Goal: Task Accomplishment & Management: Use online tool/utility

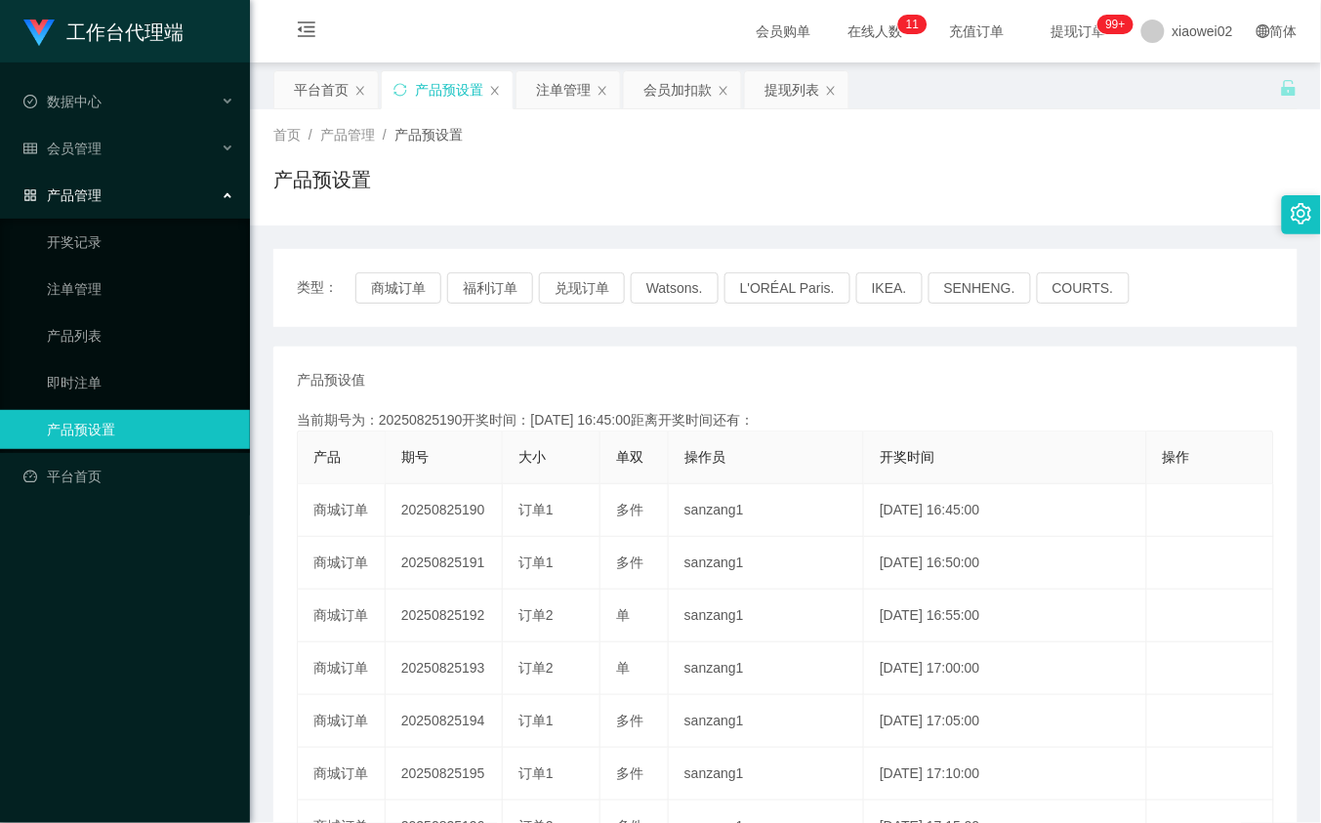
click at [555, 366] on div "产品预设值 添加期号 当前期号为：20250825190开奖时间：2025-08-25 16:45:00距离开奖时间还有： 产品 期号 大小 单双 操作员 开…" at bounding box center [785, 722] width 1024 height 751
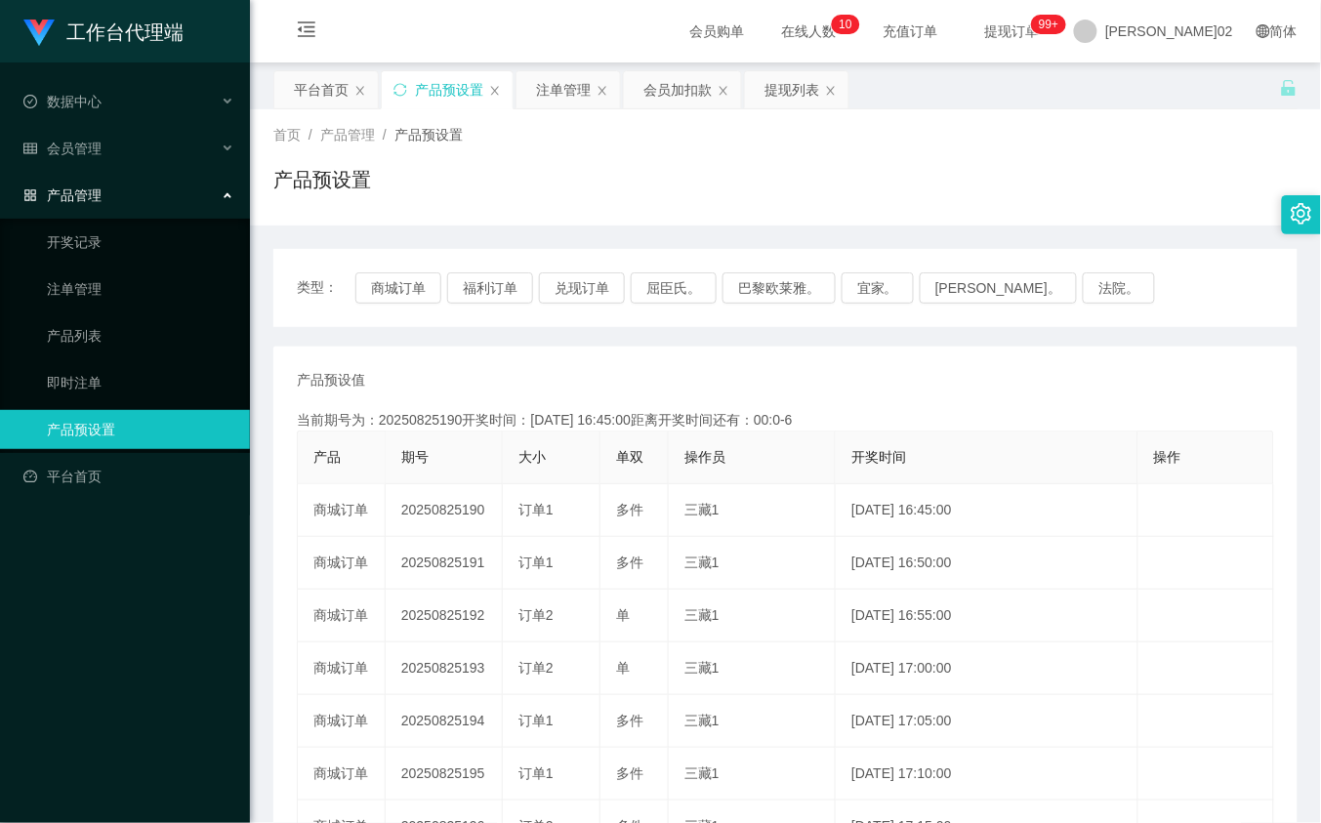
click at [332, 260] on div "类型： 商城订单 福利订单 兑现订单 屈臣氏。 巴黎欧莱雅。 宜家。 [PERSON_NAME]。 法院。" at bounding box center [785, 288] width 1024 height 78
click at [374, 278] on button "商城订单" at bounding box center [398, 287] width 86 height 31
click at [407, 290] on button "商城订单" at bounding box center [398, 287] width 86 height 31
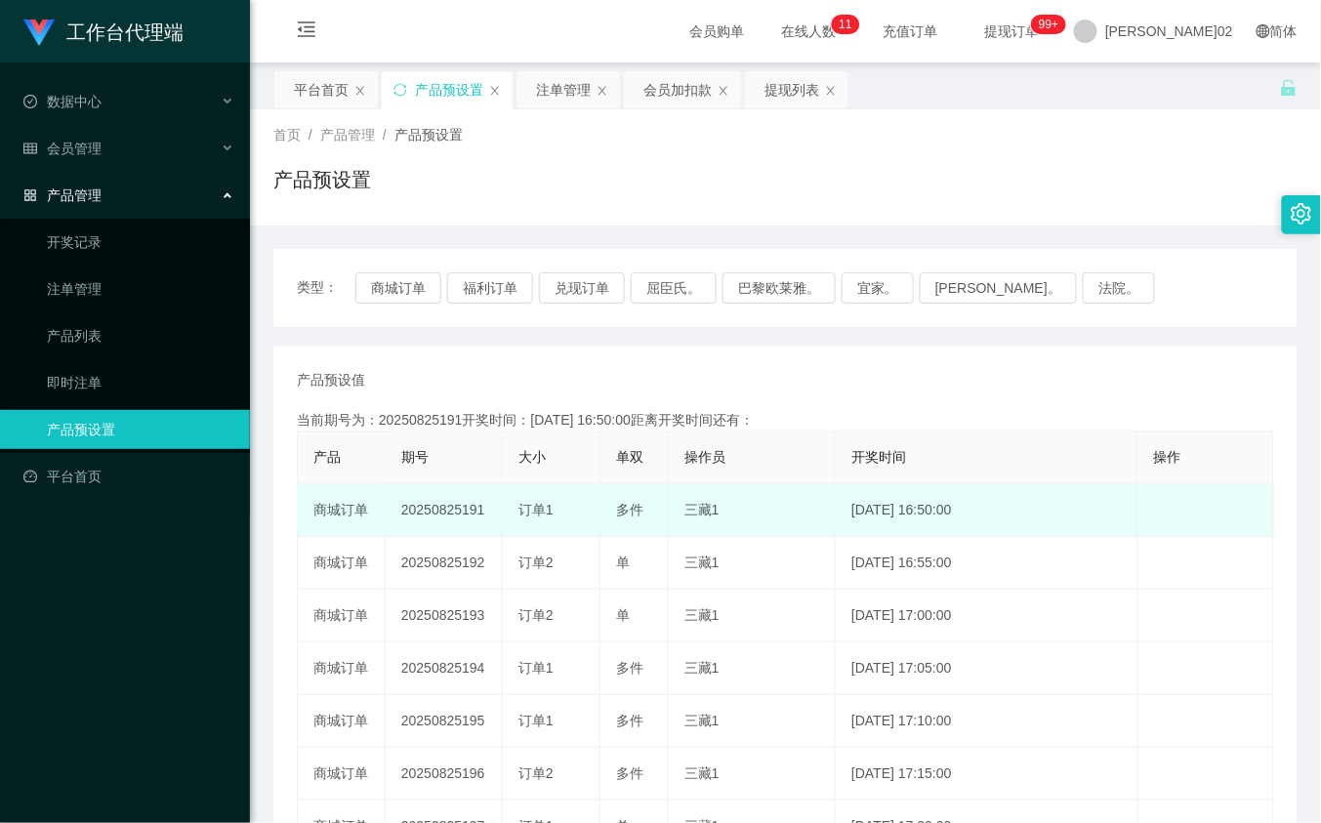
click at [437, 503] on td "20250825191" at bounding box center [444, 510] width 117 height 53
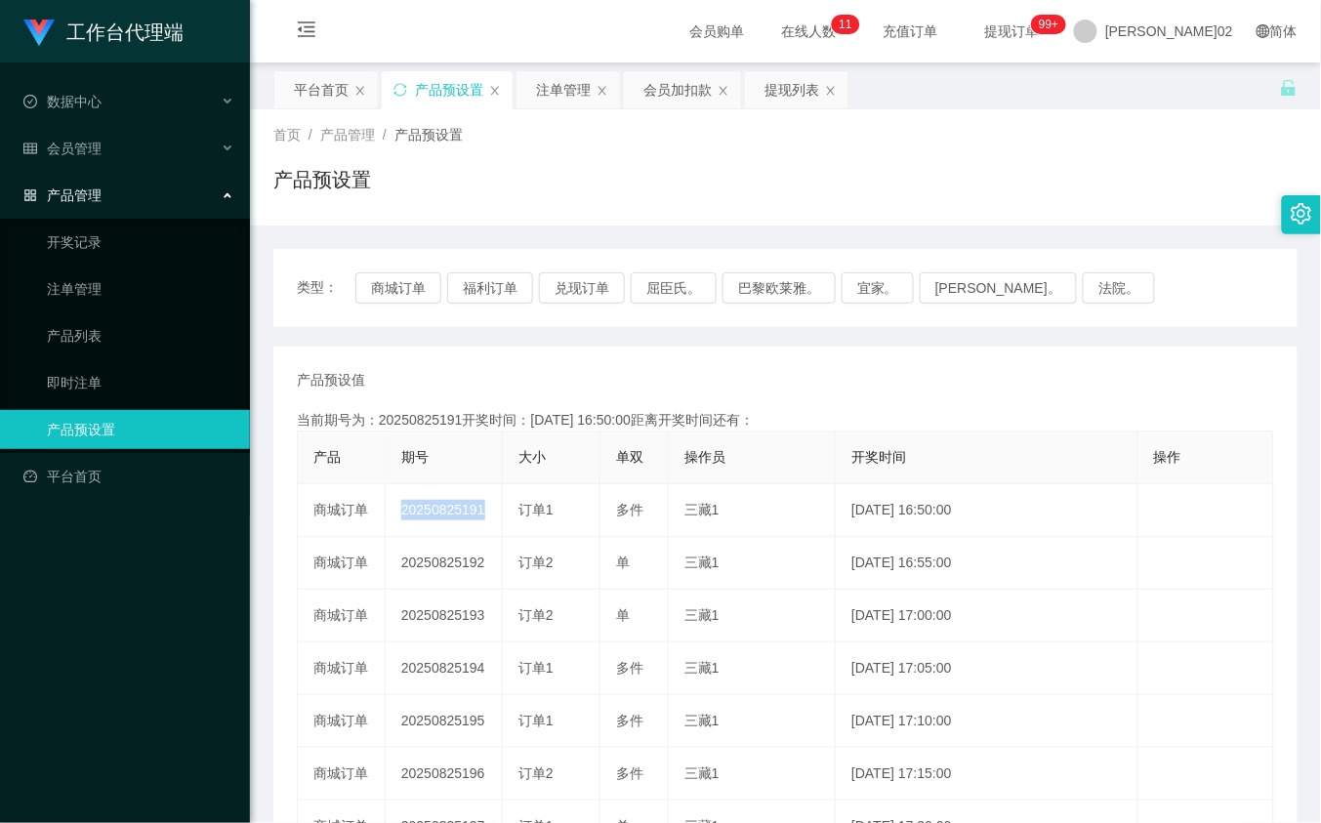
copy td "20250825191"
click at [400, 299] on button "商城订单" at bounding box center [398, 287] width 86 height 31
drag, startPoint x: 1065, startPoint y: 154, endPoint x: 1232, endPoint y: 5, distance: 224.0
click at [1065, 152] on div "首页 / 产品管理 / 产品预设置 / 产品预设置" at bounding box center [785, 167] width 1024 height 85
click at [415, 281] on button "商城订单" at bounding box center [398, 287] width 86 height 31
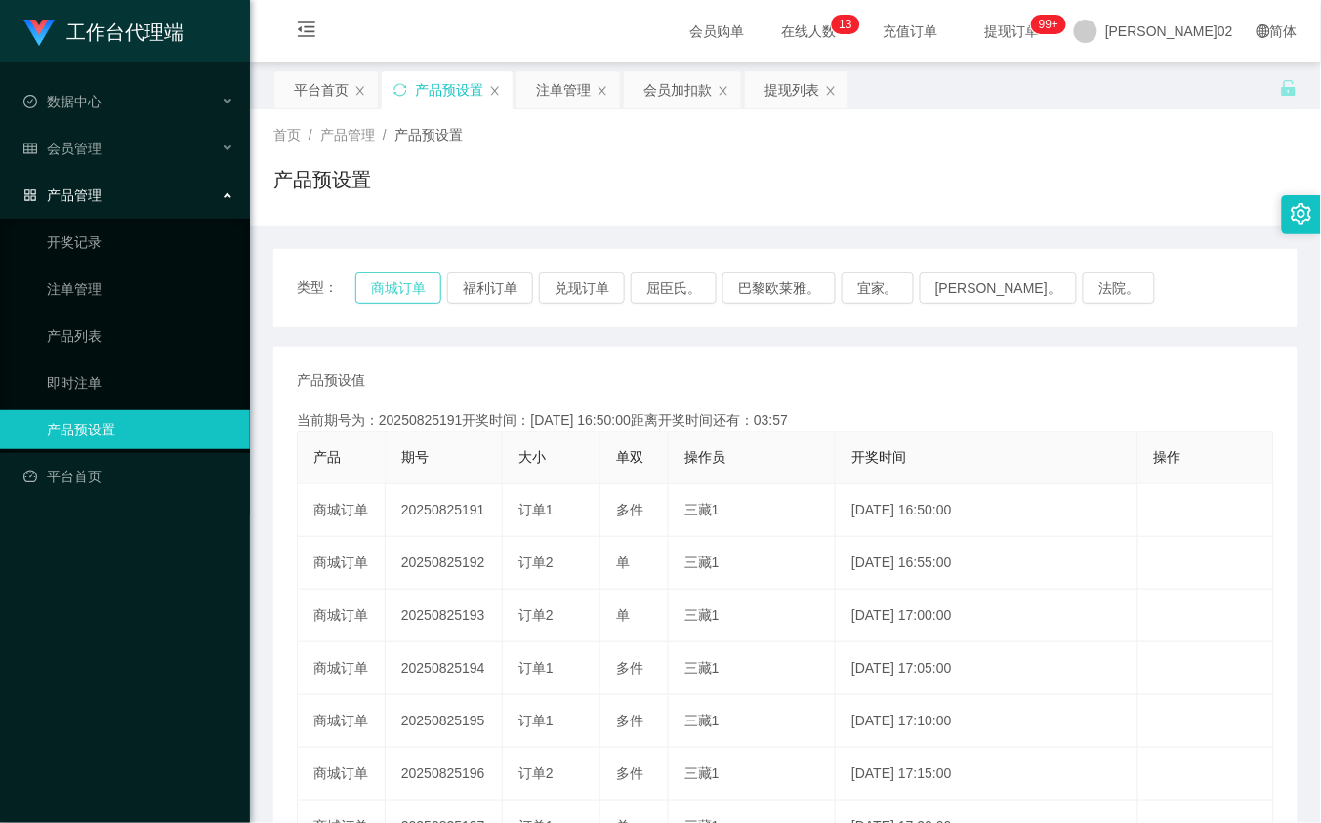
click at [415, 281] on button "商城订单" at bounding box center [398, 287] width 86 height 31
click at [929, 205] on div "产品预设置" at bounding box center [785, 187] width 1024 height 45
drag, startPoint x: 547, startPoint y: 90, endPoint x: 925, endPoint y: 16, distance: 385.0
click at [568, 90] on div "注单管理" at bounding box center [563, 89] width 55 height 37
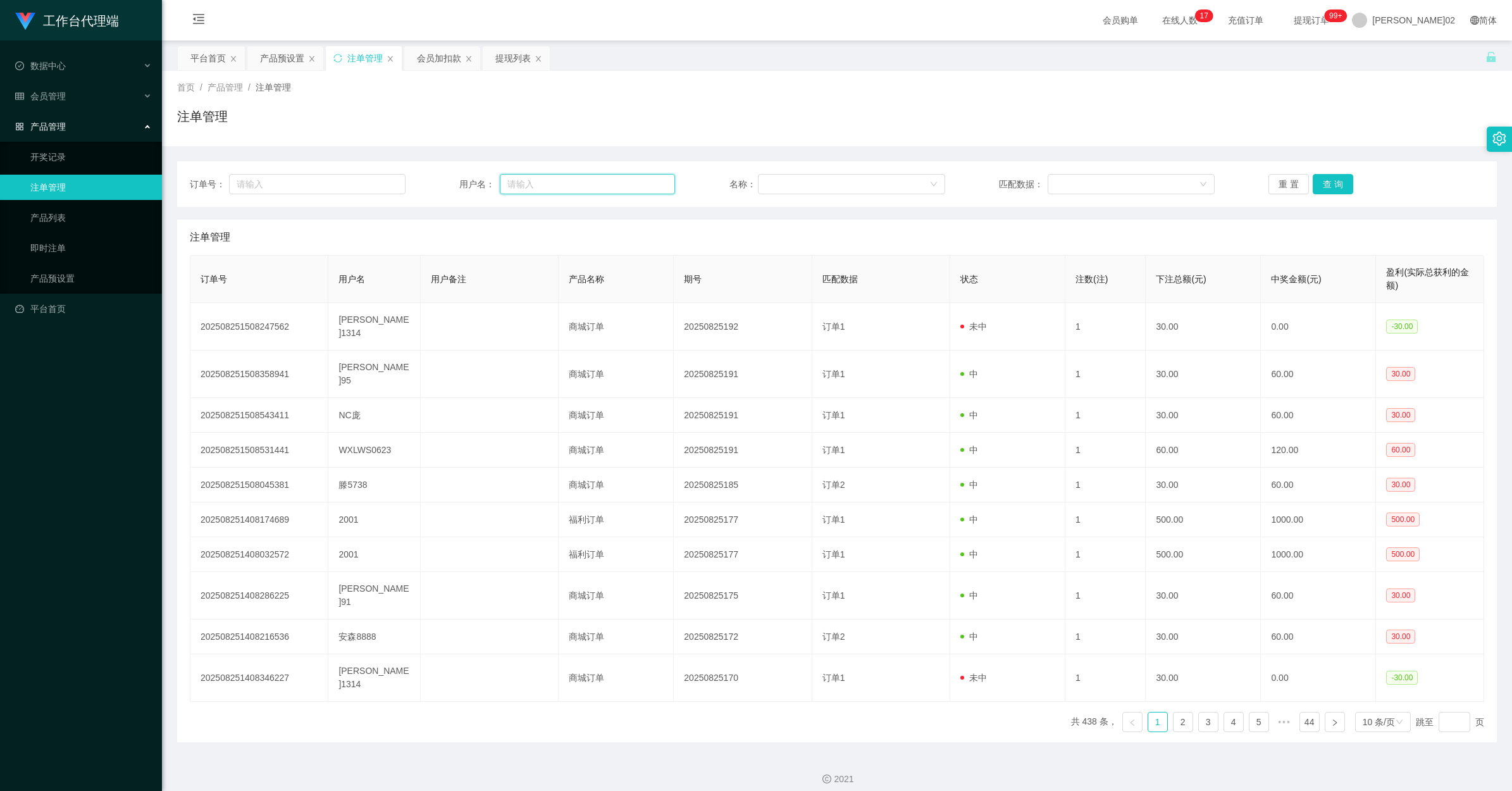
click at [535, 192] on input "text" at bounding box center [587, 183] width 175 height 20
paste input "Teng5738"
type input "Teng5738"
click at [855, 185] on button "重 置" at bounding box center [1288, 183] width 40 height 20
drag, startPoint x: 537, startPoint y: 165, endPoint x: 537, endPoint y: 174, distance: 9.0
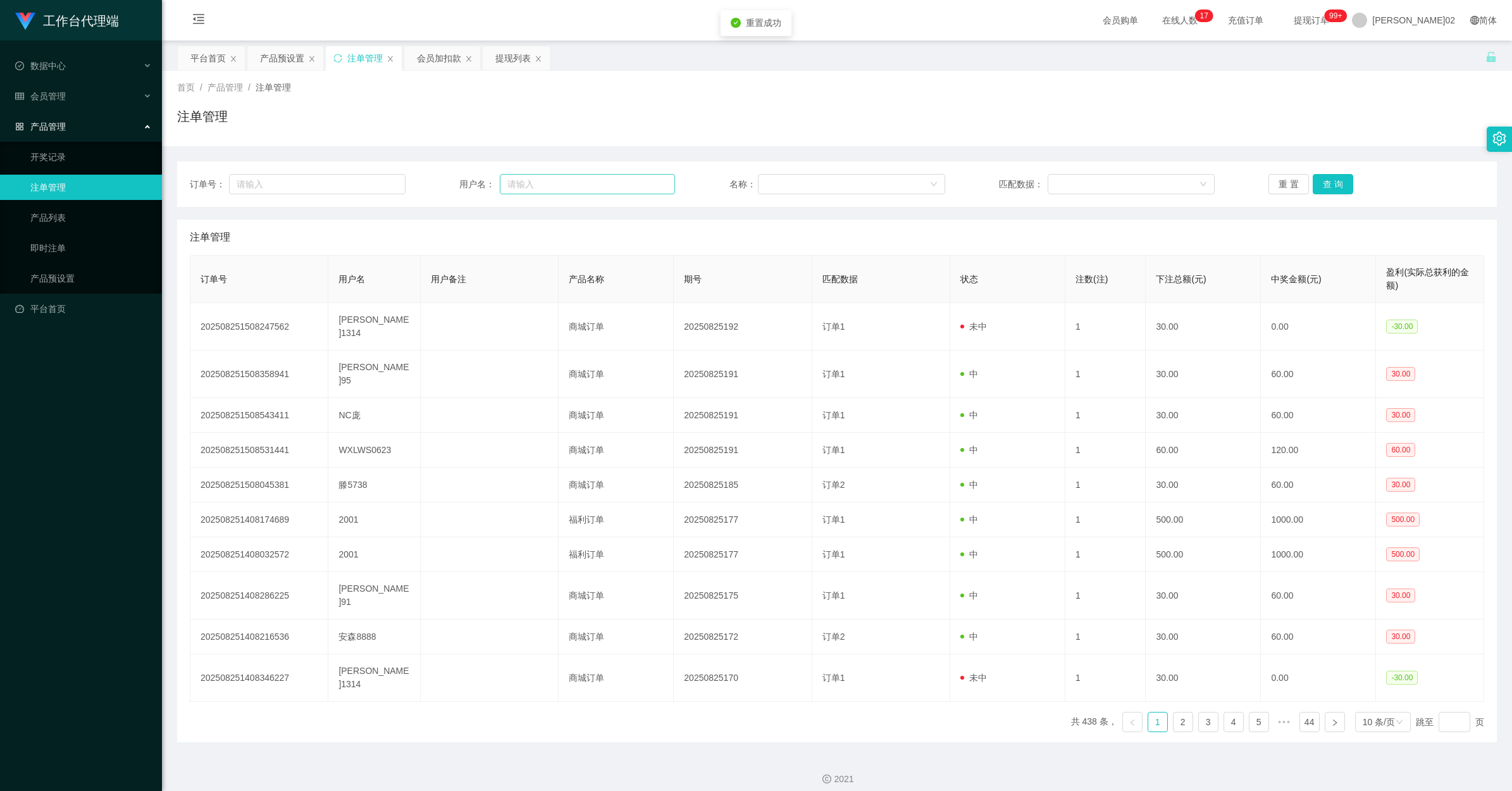
click at [537, 172] on div "订单号： 用户名： 名称： 匹配数据： 重 置 查 询" at bounding box center [837, 184] width 1320 height 45
click at [537, 174] on input "text" at bounding box center [587, 183] width 175 height 20
paste input "Teng5738"
type input "Teng5738"
click at [855, 181] on button "查 询" at bounding box center [1333, 183] width 40 height 20
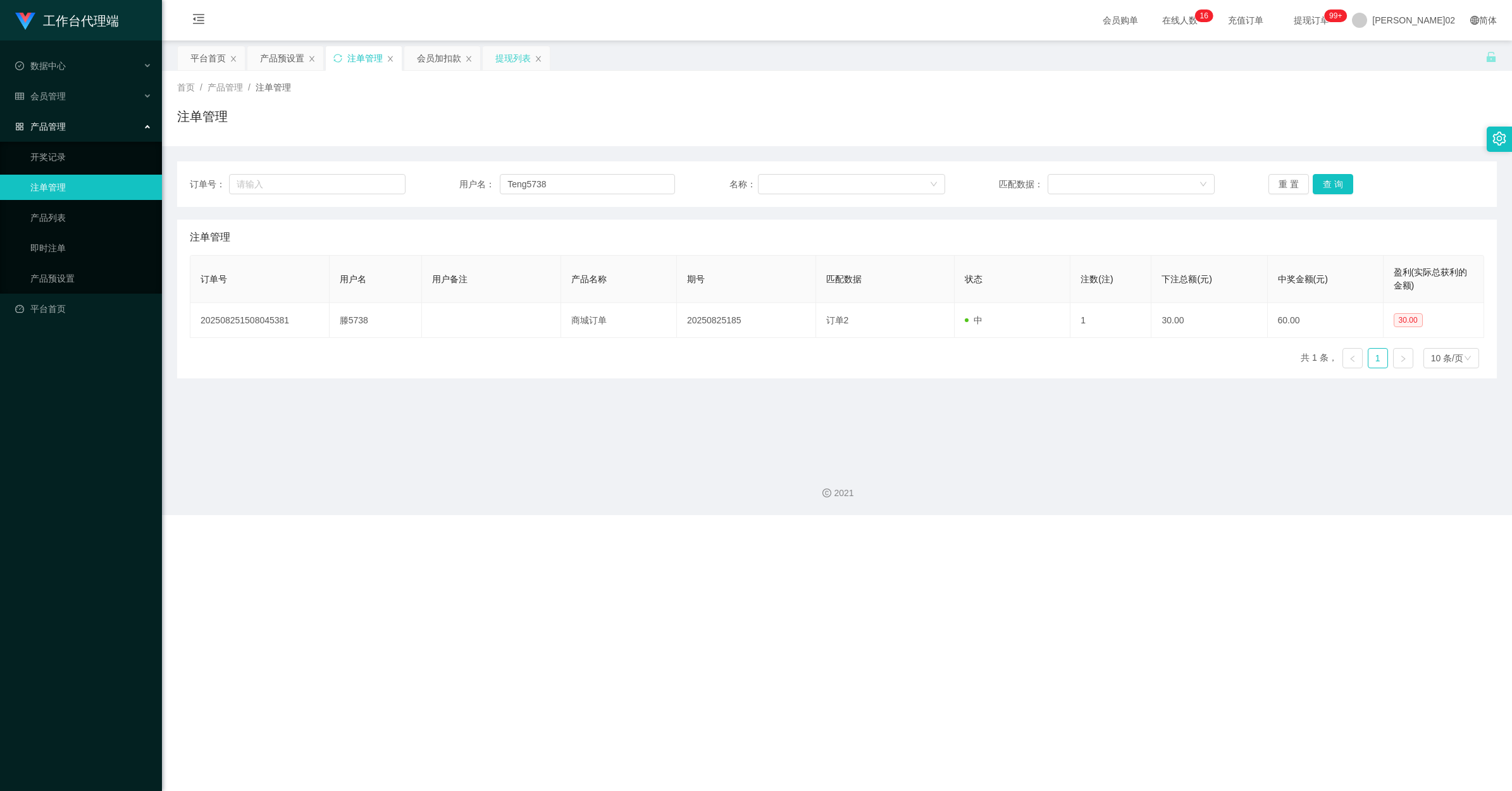
click at [513, 58] on div "提现列表" at bounding box center [513, 58] width 36 height 24
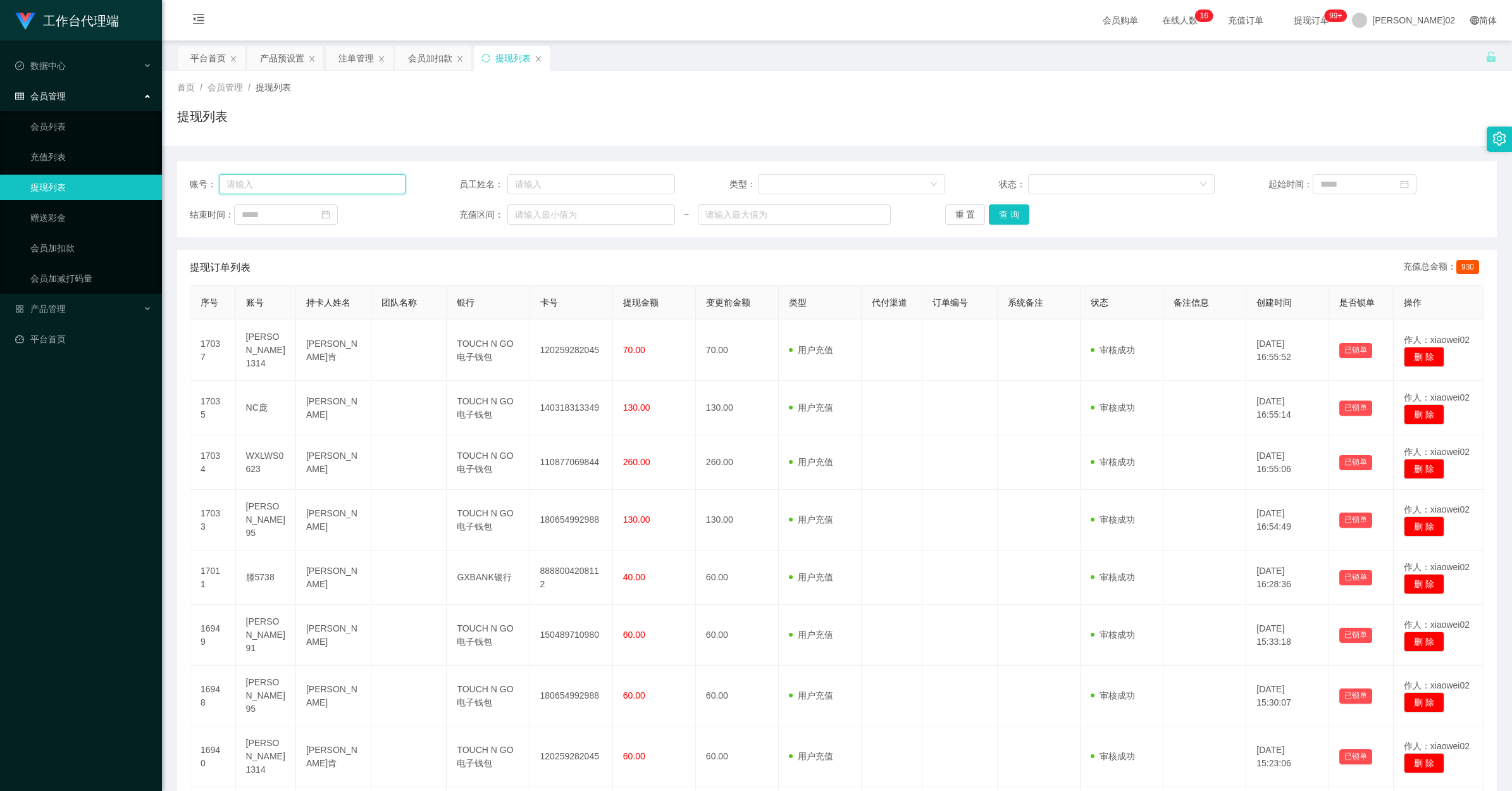
click at [356, 191] on input "text" at bounding box center [312, 183] width 187 height 20
paste input "Teng5738"
type input "Teng5738"
click at [855, 209] on div "重 置 查 询" at bounding box center [1053, 214] width 216 height 20
click at [855, 209] on button "查 询" at bounding box center [1009, 214] width 40 height 20
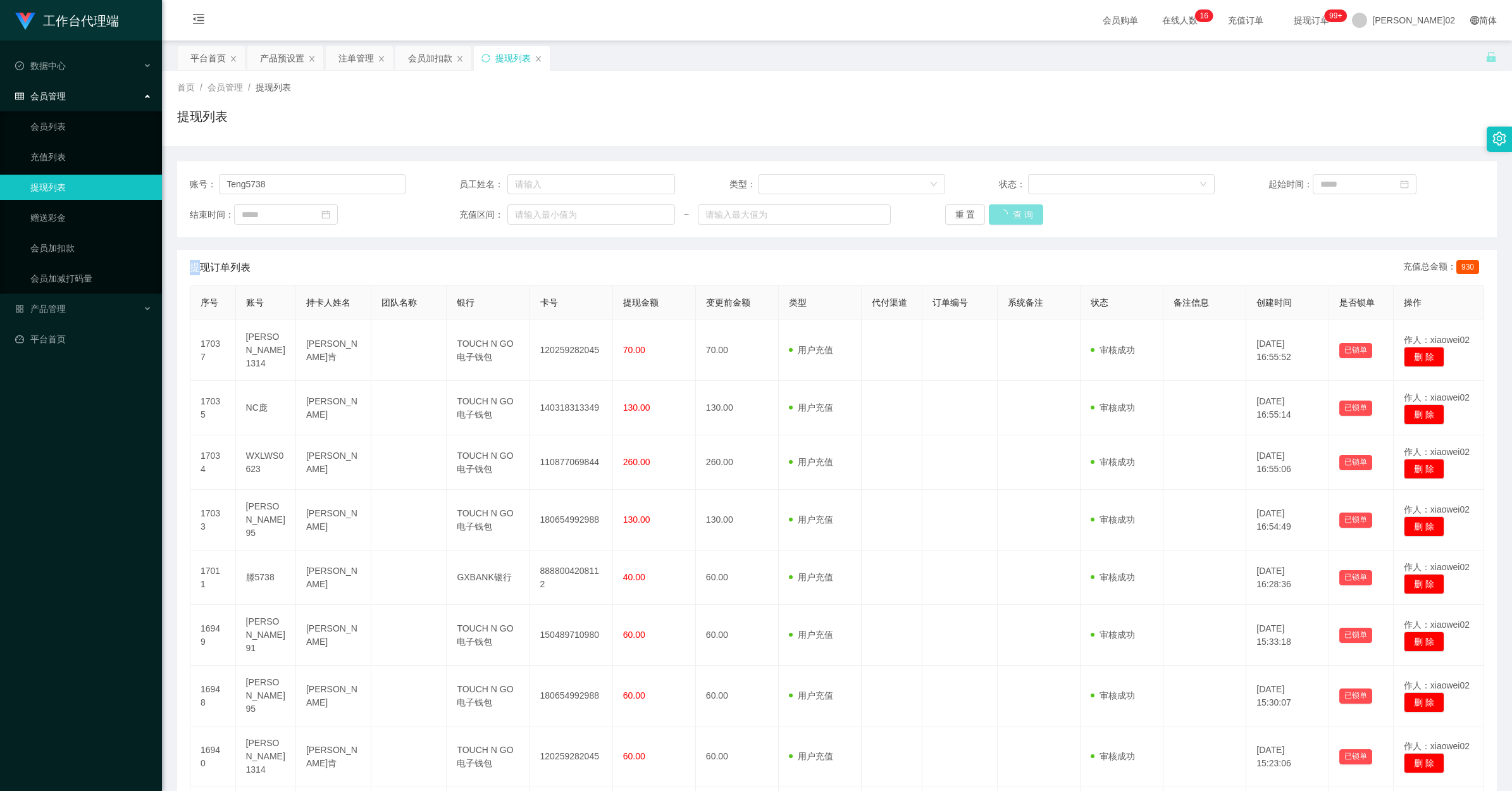
click at [855, 209] on div "重 置 查 询" at bounding box center [1053, 214] width 216 height 20
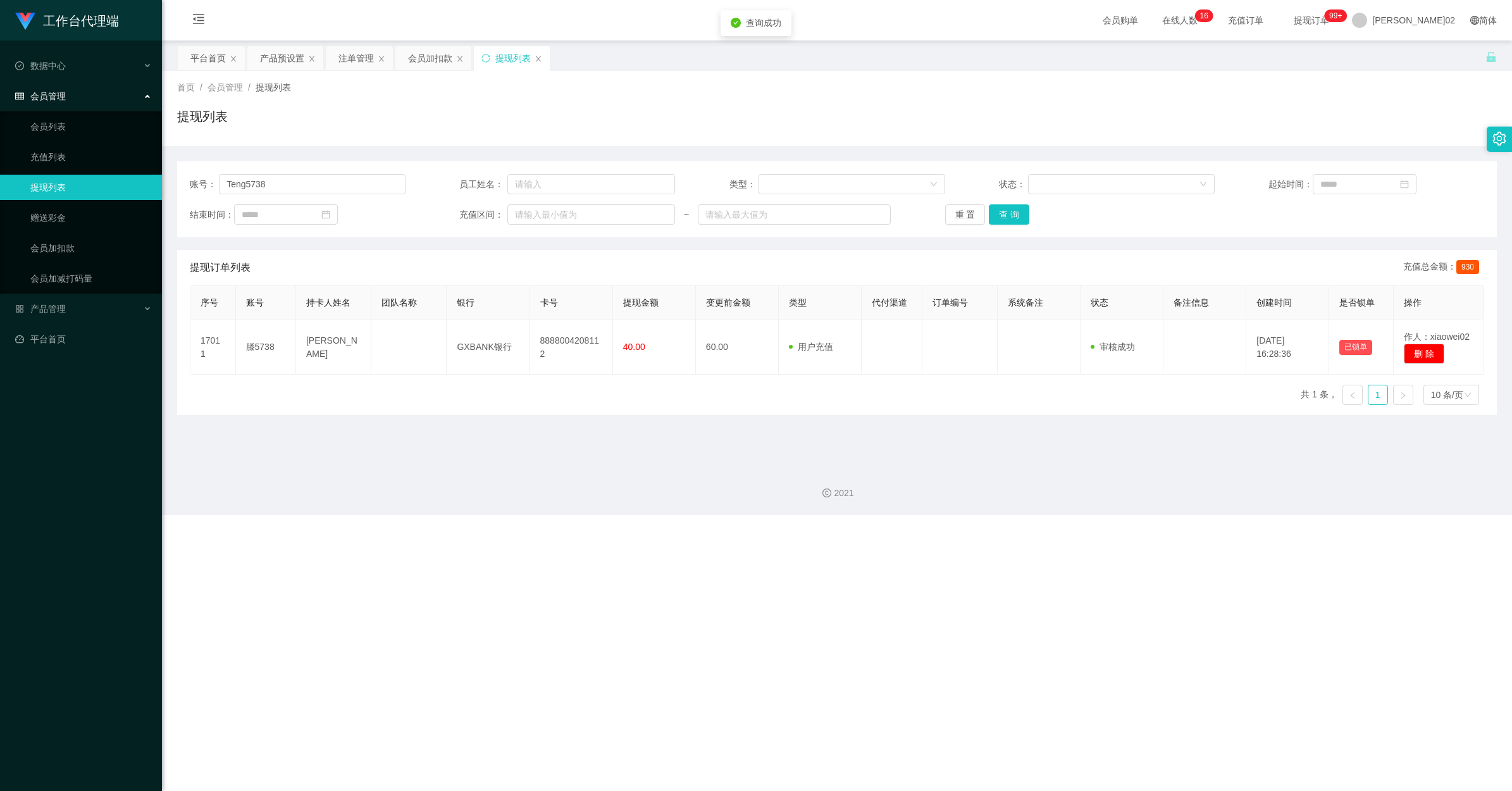
click at [831, 97] on div "首页 / 会员管理 / 提现列表 / 提现列表" at bounding box center [837, 108] width 1320 height 55
click at [356, 57] on div "注单管理" at bounding box center [356, 58] width 36 height 24
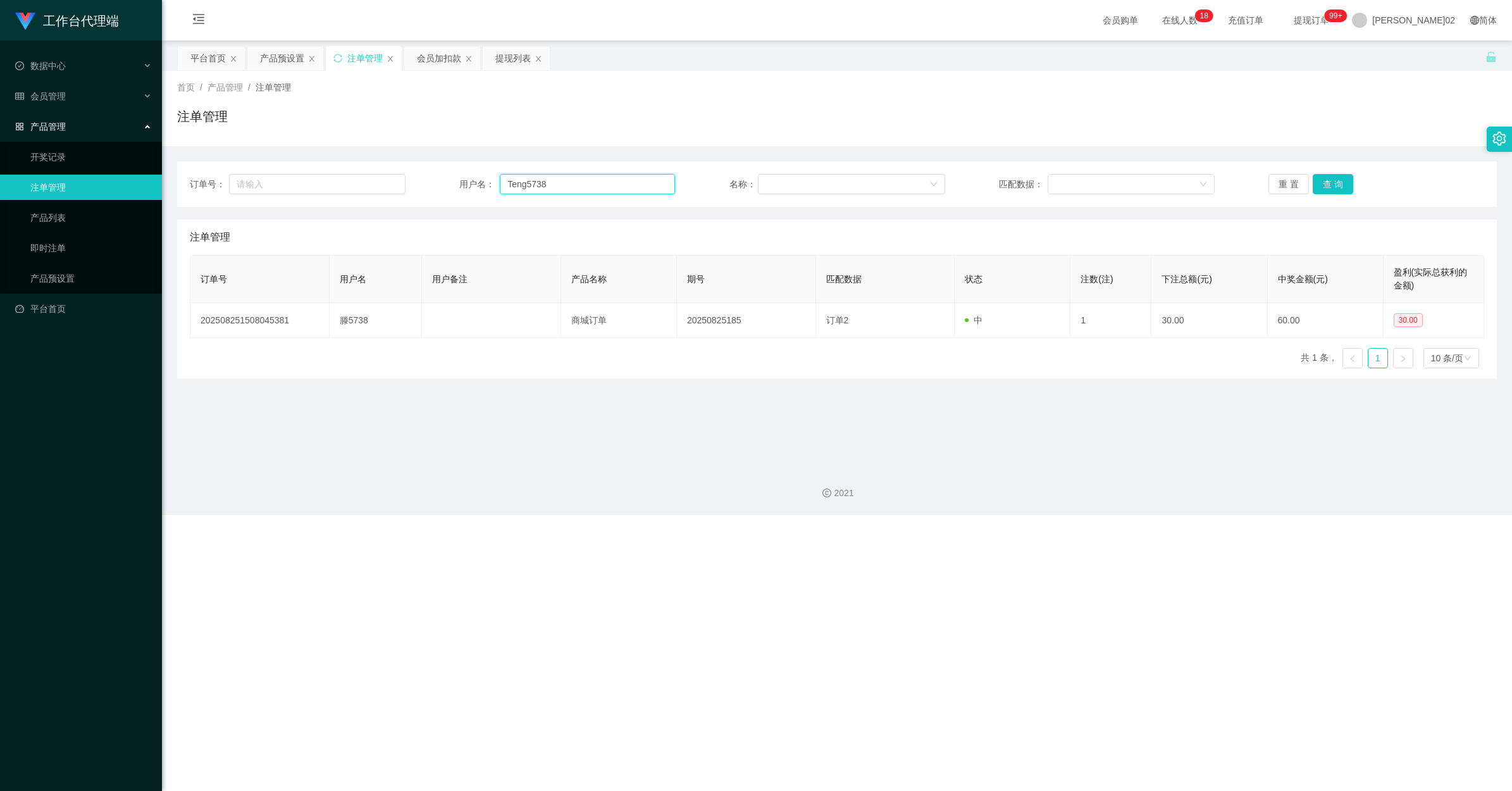
drag, startPoint x: 574, startPoint y: 192, endPoint x: 577, endPoint y: 185, distance: 7.6
click at [577, 187] on input "Teng5738" at bounding box center [587, 183] width 175 height 20
drag, startPoint x: 577, startPoint y: 185, endPoint x: 373, endPoint y: 182, distance: 204.0
click at [373, 182] on div "订单号： 用户名： Teng5738 名称： 匹配数据： 重 置 查 询" at bounding box center [837, 183] width 1294 height 20
click at [652, 158] on div "订单号： 用户名： Teng5738 名称： 匹配数据： 重 置 查 询 注单管理 订单号 用户名 用户备注 产品名称 期号 匹配数据 状态 注数(注) 下注…" at bounding box center [837, 263] width 1320 height 232
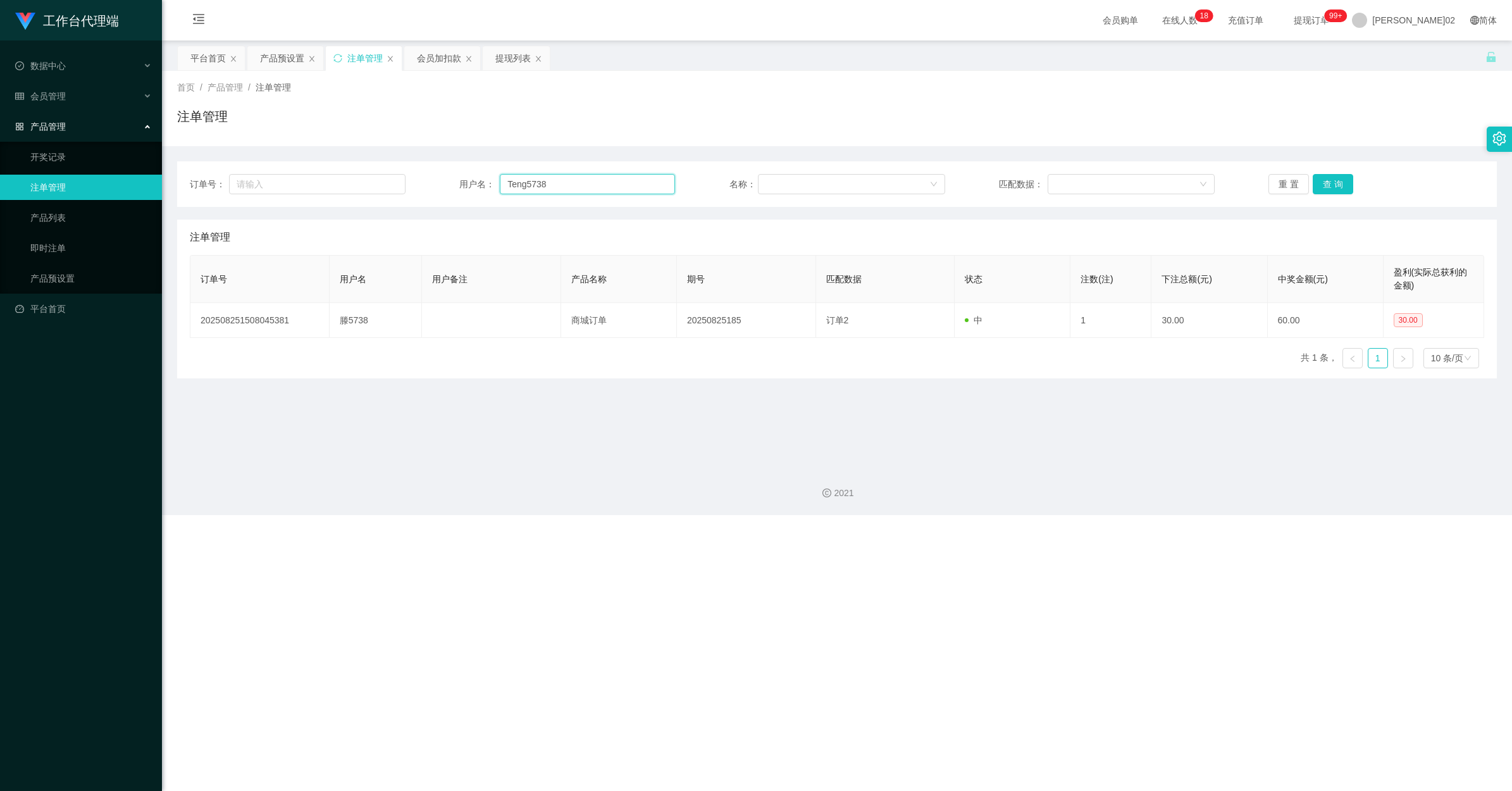
click at [593, 191] on input "Teng5738" at bounding box center [587, 183] width 175 height 20
click at [606, 156] on div "订单号： 用户名： Teng5738 名称： 匹配数据： 重 置 查 询 注单管理 订单号 用户名 用户备注 产品名称 期号 匹配数据 状态 注数(注) 下注…" at bounding box center [837, 263] width 1320 height 232
click at [516, 59] on div "提现列表" at bounding box center [513, 58] width 36 height 24
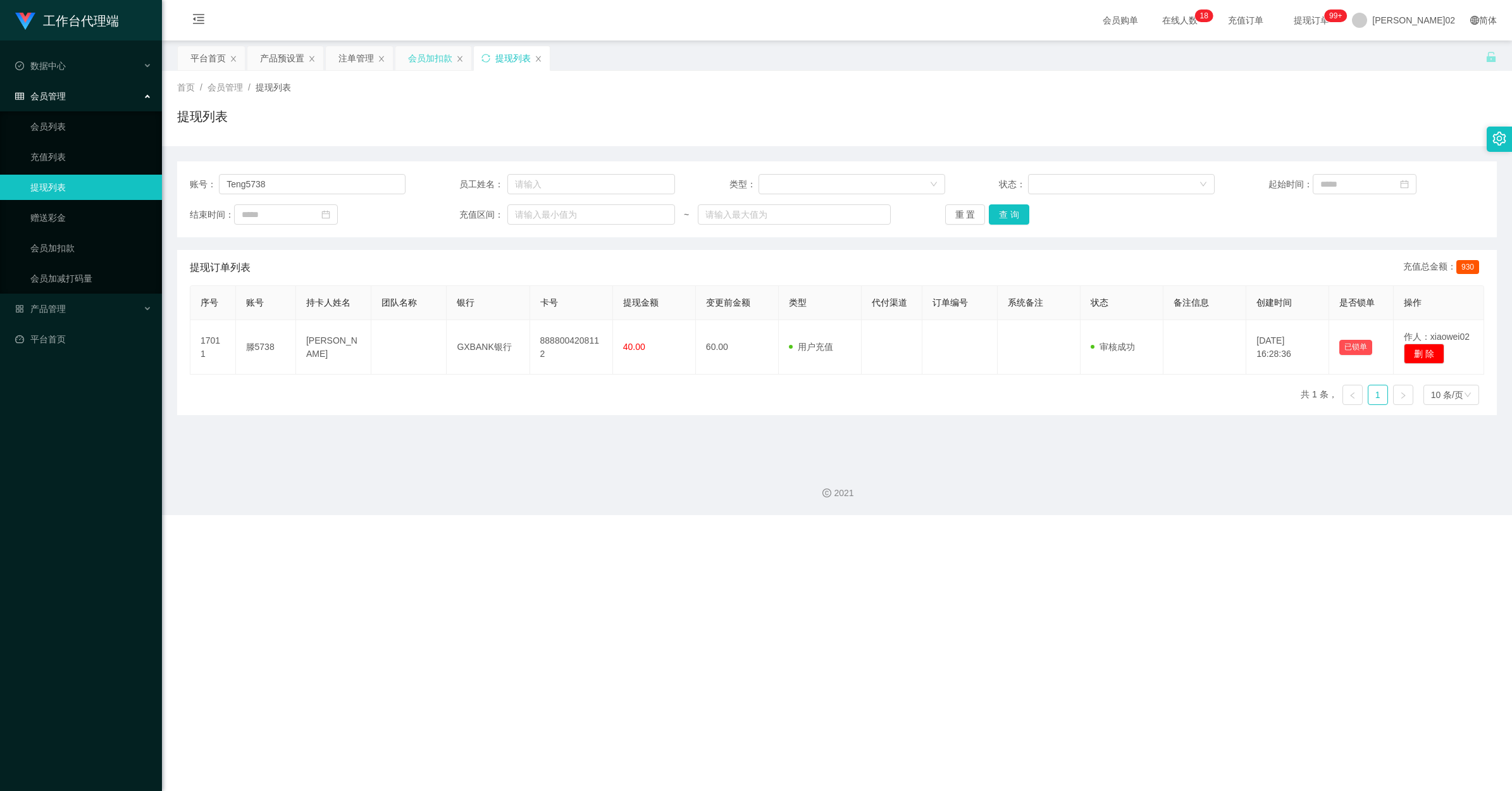
click at [416, 57] on div "会员加扣款" at bounding box center [430, 58] width 44 height 24
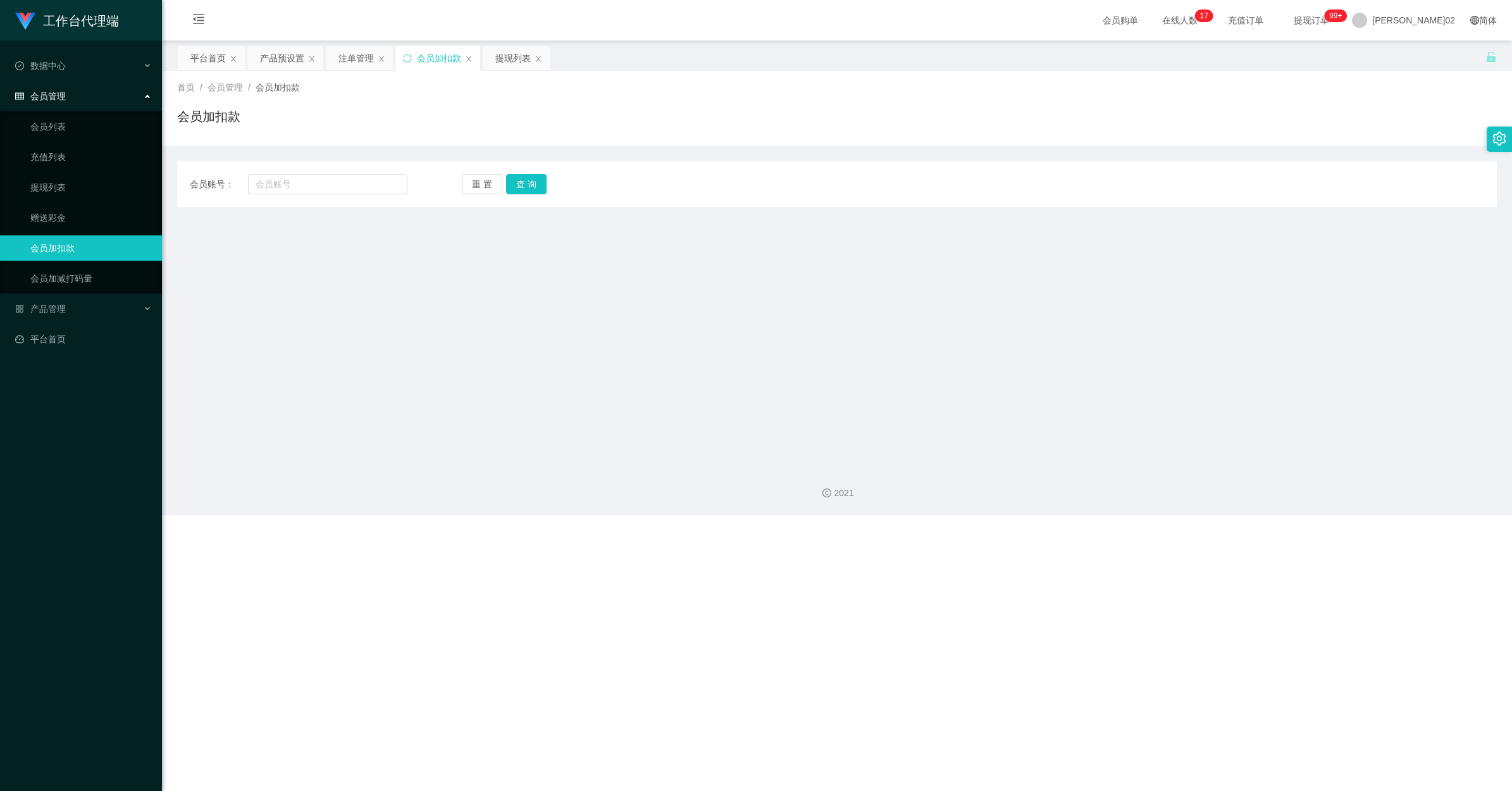
click at [324, 171] on div "会员账号： 重 置 查 询 会员账号 会员姓名 账号余额 操作类型 人工加款 人工扣款 金额 确 定" at bounding box center [837, 184] width 1320 height 45
click at [323, 174] on input "text" at bounding box center [328, 183] width 159 height 20
paste input "Teng5738"
type input "Teng5738"
click at [526, 183] on button "查 询" at bounding box center [526, 183] width 40 height 20
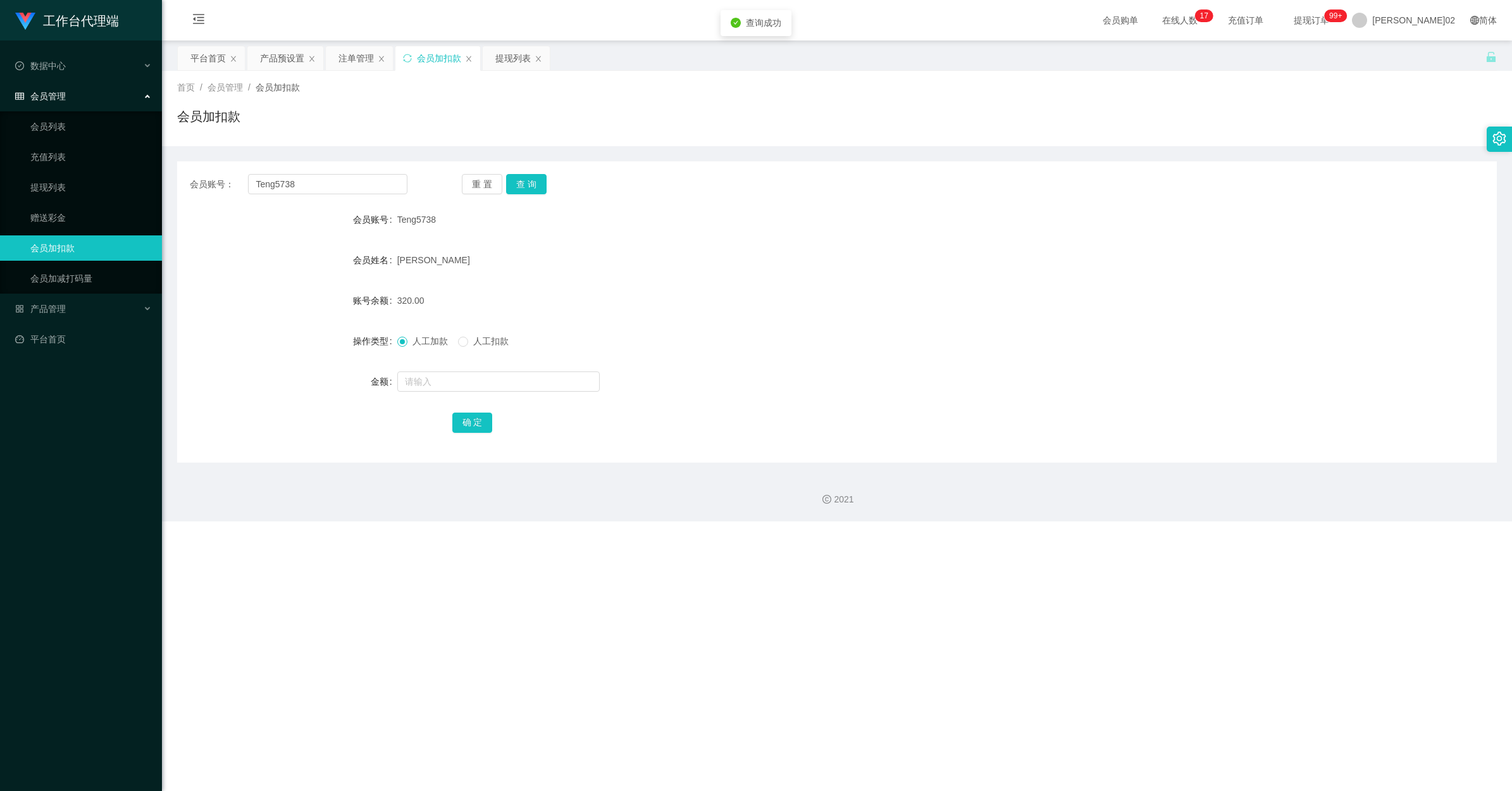
click at [846, 274] on form "会员账号 Teng5738 会员姓名 [PERSON_NAME] 账号余额 320.00 操作类型 人工加款 人工扣款 金额 确 定" at bounding box center [837, 320] width 1320 height 228
click at [337, 51] on div "注单管理" at bounding box center [359, 58] width 67 height 24
click at [348, 65] on div "注单管理" at bounding box center [356, 58] width 36 height 24
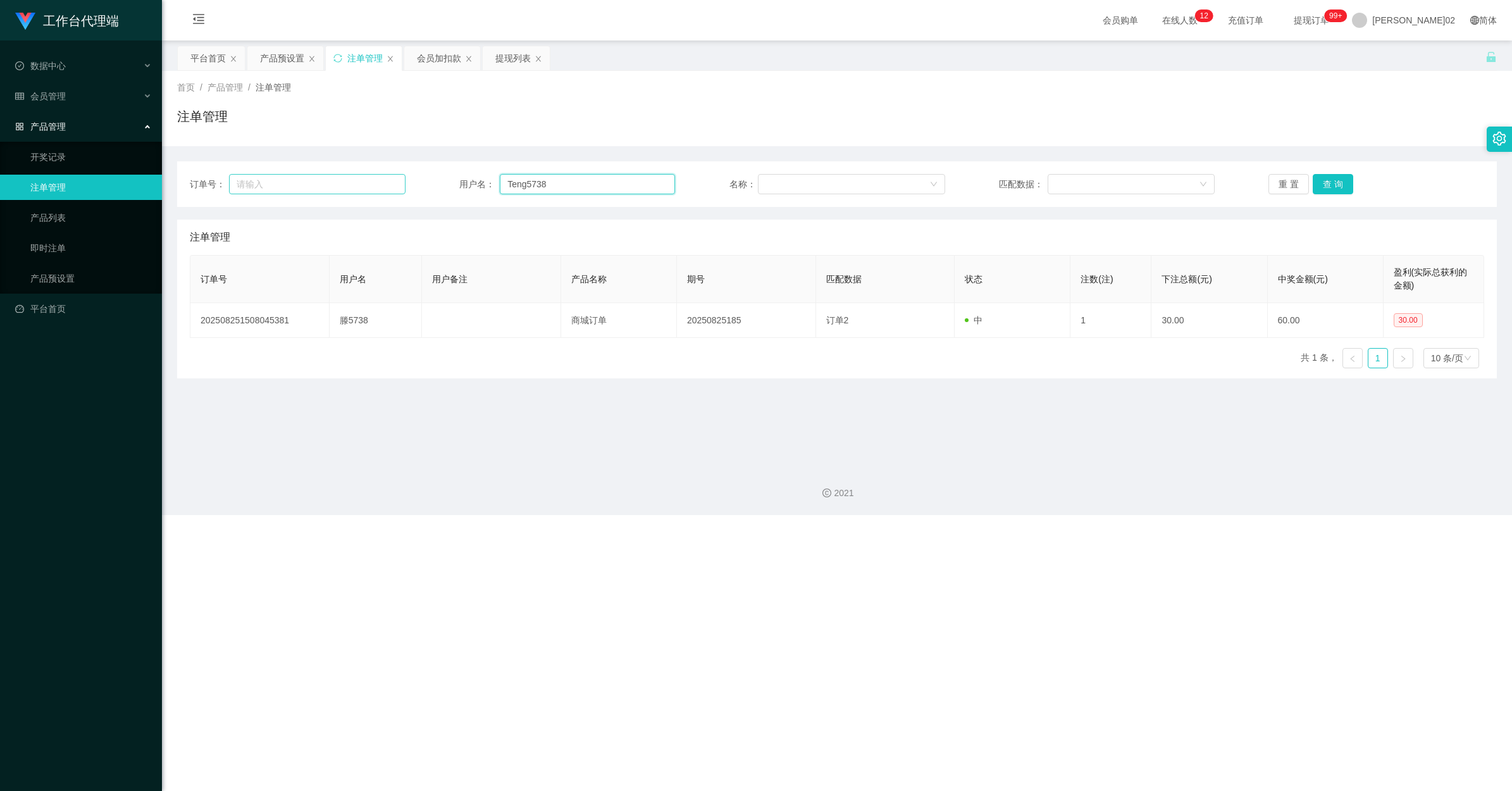
drag, startPoint x: 549, startPoint y: 178, endPoint x: 388, endPoint y: 184, distance: 161.1
click at [388, 184] on div "订单号： 用户名： Teng5738 名称： 匹配数据： 重 置 查 询" at bounding box center [837, 183] width 1294 height 20
paste input "00120804564"
type input "001208045648"
click at [855, 188] on button "查 询" at bounding box center [1333, 183] width 40 height 20
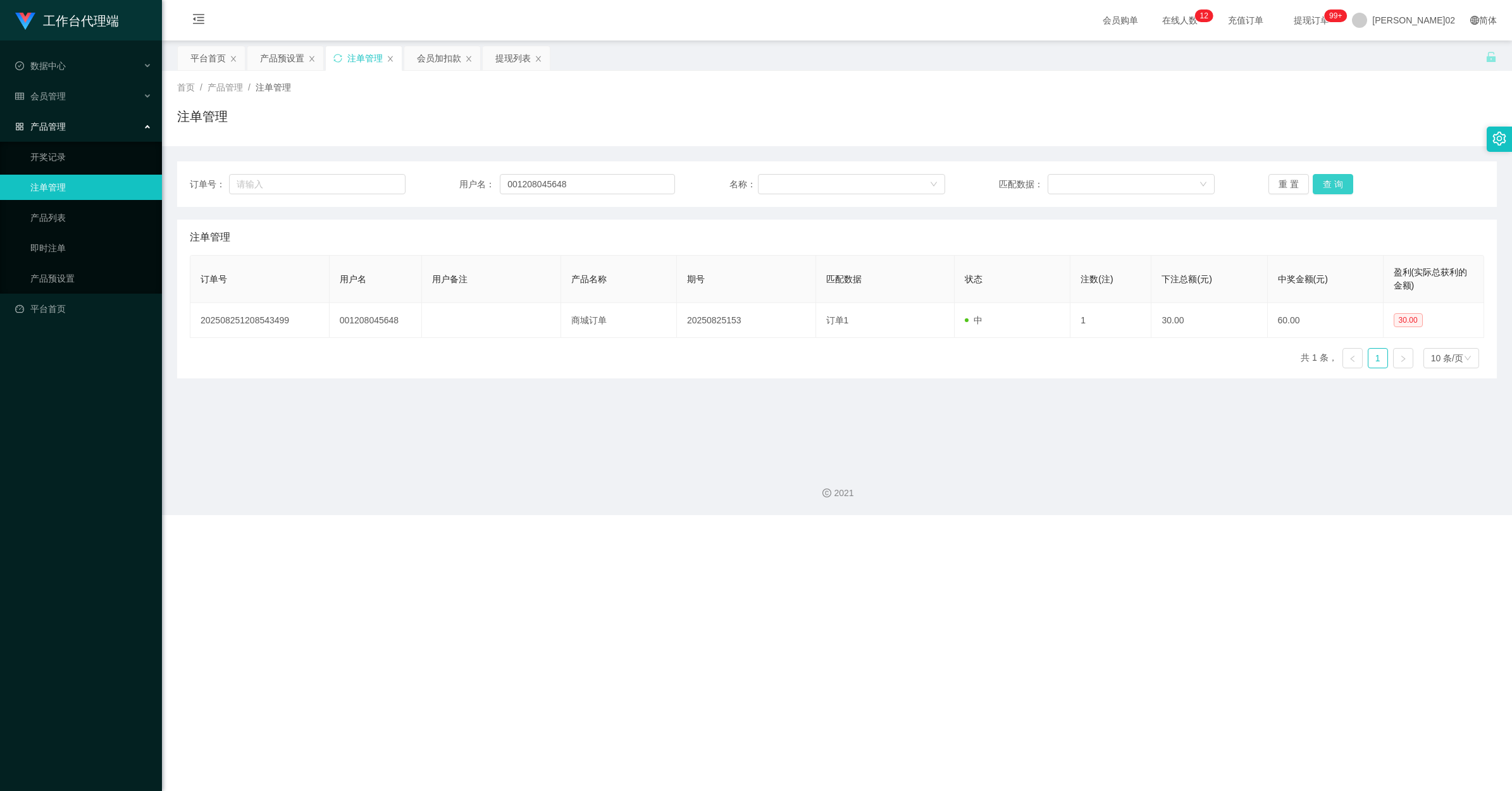
click at [855, 188] on button "查 询" at bounding box center [1333, 183] width 40 height 20
click at [855, 188] on div "重 置 查 询" at bounding box center [1376, 183] width 216 height 20
click at [855, 188] on button "查 询" at bounding box center [1333, 183] width 40 height 20
click at [855, 188] on div "重 置 查 询" at bounding box center [1376, 183] width 216 height 20
click at [855, 188] on button "查 询" at bounding box center [1333, 183] width 40 height 20
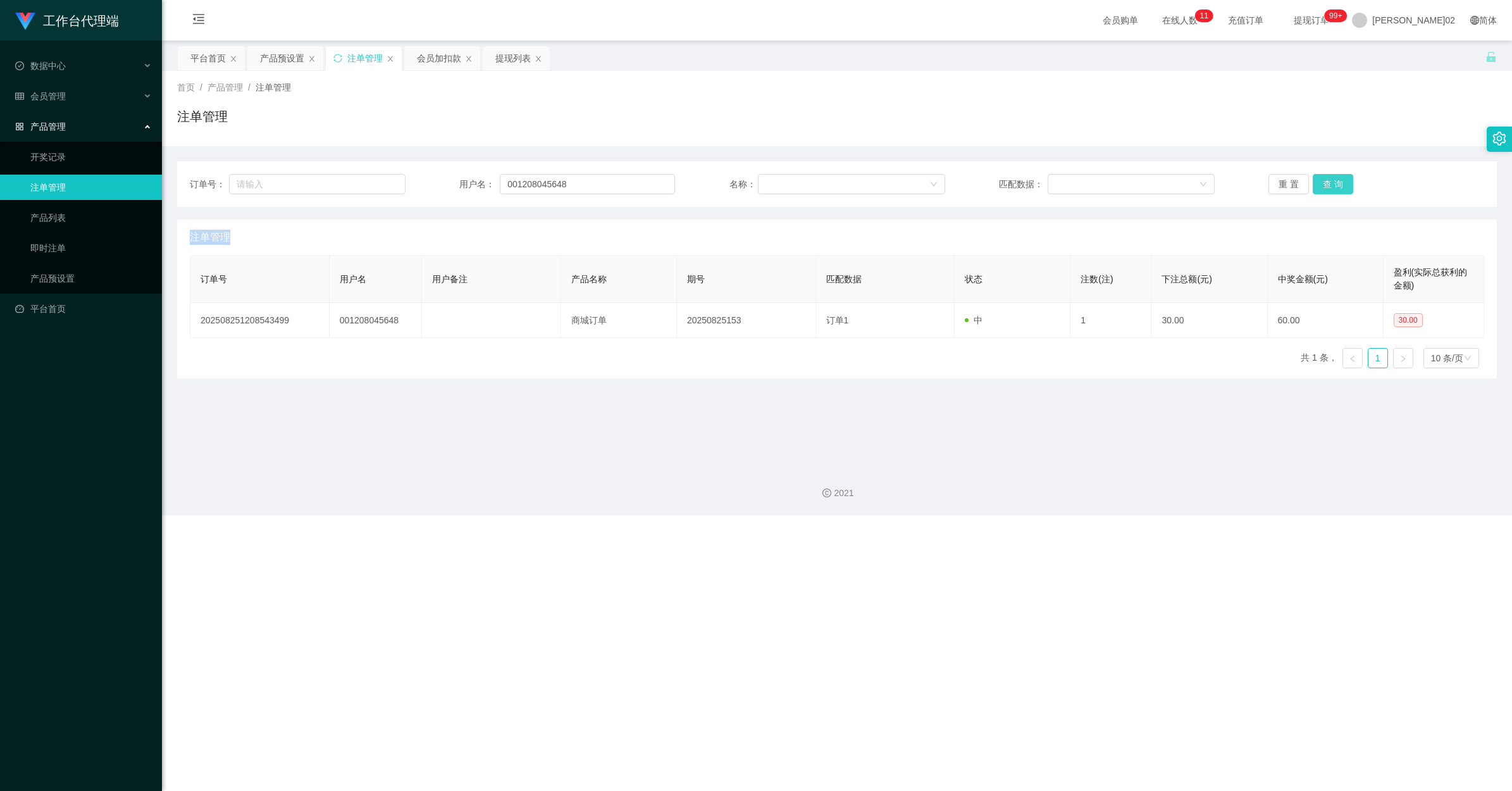
click at [855, 188] on div "重 置 查 询" at bounding box center [1376, 183] width 216 height 20
click at [855, 188] on button "查 询" at bounding box center [1333, 183] width 40 height 20
click at [511, 55] on div "提现列表" at bounding box center [513, 58] width 36 height 24
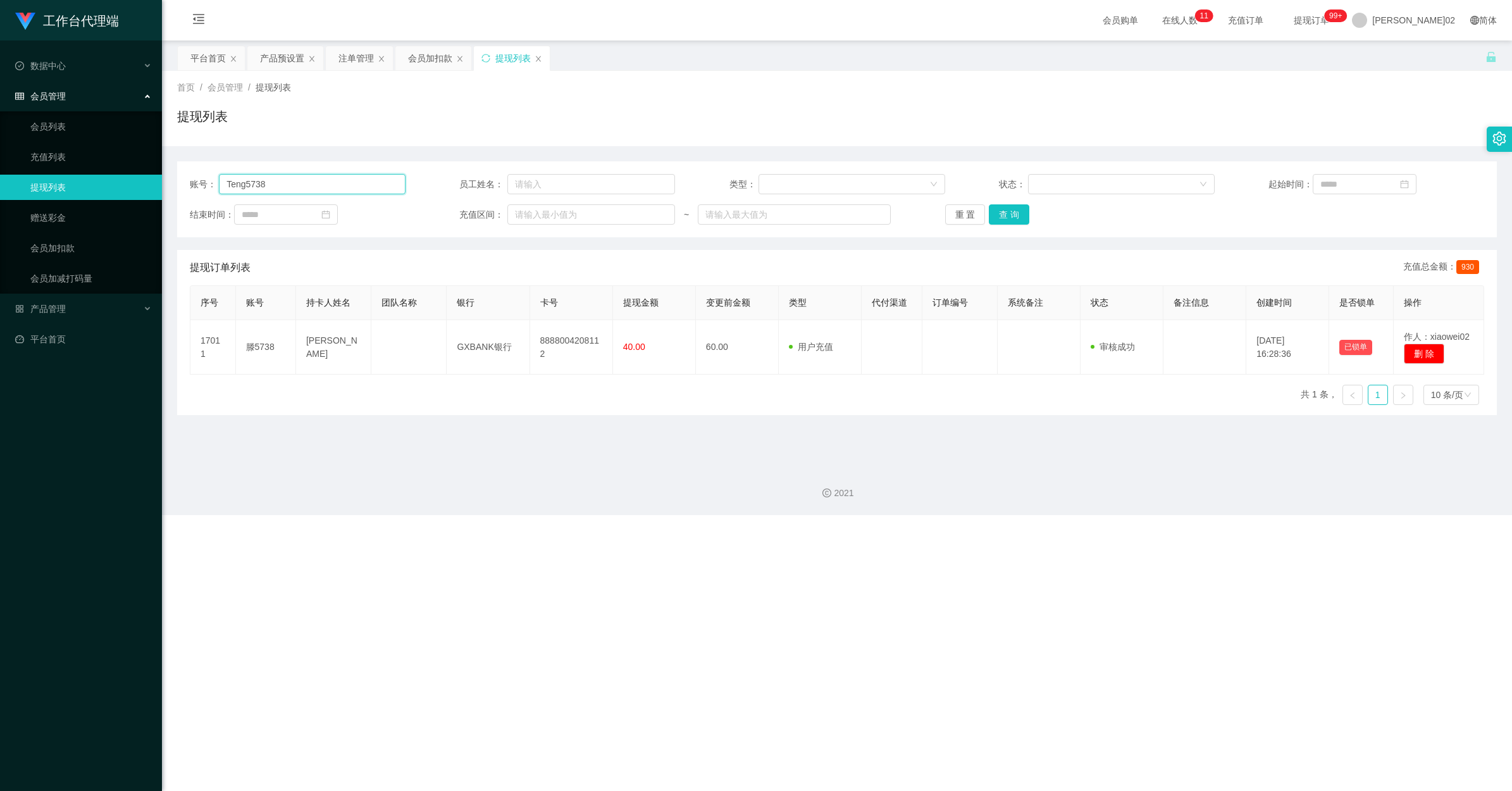
drag, startPoint x: 290, startPoint y: 185, endPoint x: 49, endPoint y: 183, distance: 241.0
click at [49, 183] on section "工作台代理端 数据中心 会员管理 会员列表 充值列表 提现列表 赠送彩金 会员加扣款 会员加减打码量 产品管理 开奖记录 注单管理 产品列表 即时注单 产品预…" at bounding box center [756, 257] width 1512 height 515
paste input "00120804564"
type input "001208045648"
click at [855, 210] on button "查 询" at bounding box center [1009, 214] width 40 height 20
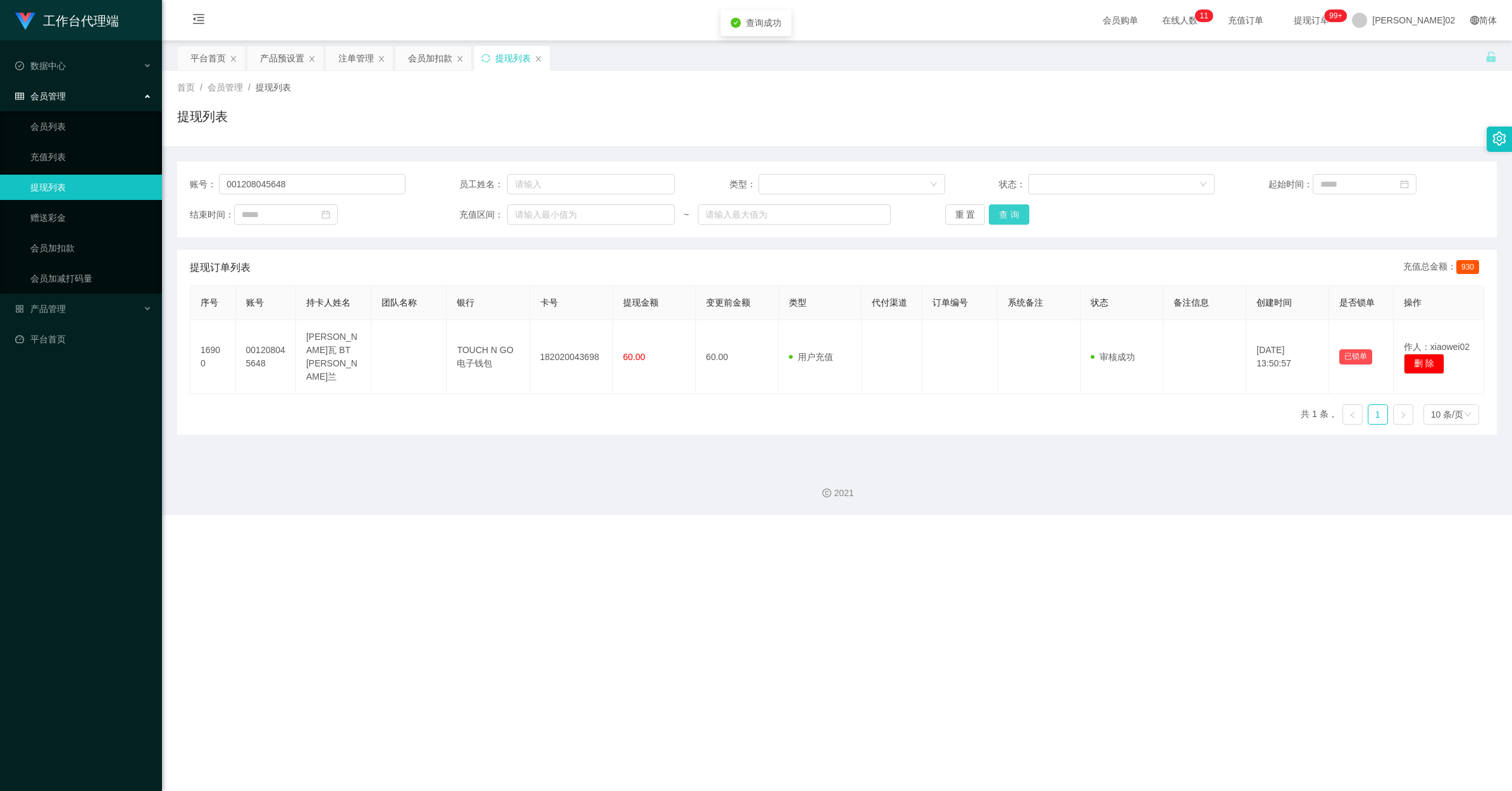
click at [855, 210] on button "查 询" at bounding box center [1009, 214] width 40 height 20
click at [855, 210] on div "重 置 查 询" at bounding box center [1053, 214] width 216 height 20
click at [855, 210] on button "查 询" at bounding box center [1009, 214] width 40 height 20
click at [855, 210] on div "重 置 查 询" at bounding box center [1053, 214] width 216 height 20
click at [855, 210] on button "查 询" at bounding box center [1009, 214] width 40 height 20
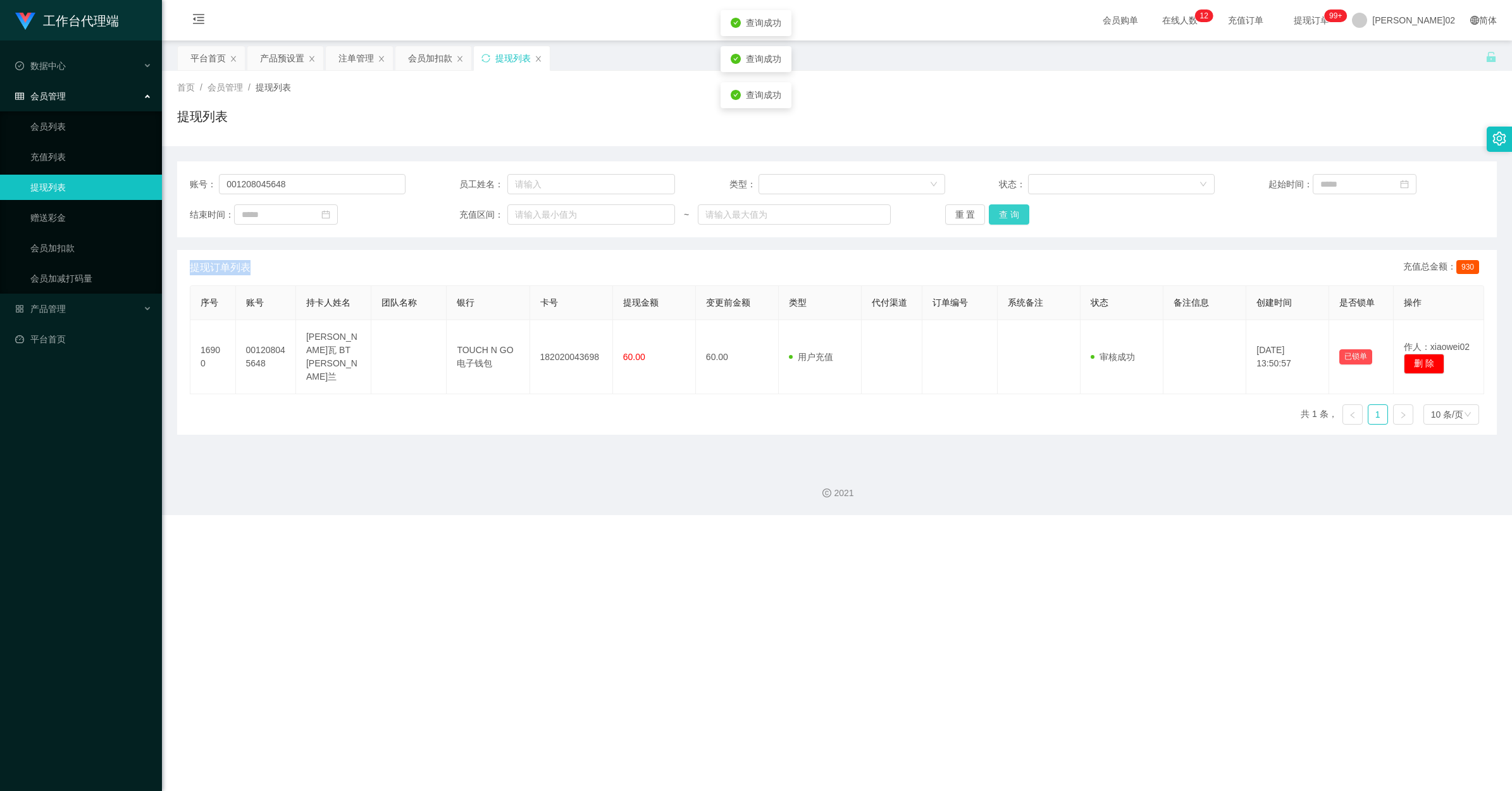
click at [855, 210] on button "查 询" at bounding box center [1009, 214] width 40 height 20
click at [855, 210] on div "重 置 查 询" at bounding box center [1053, 214] width 216 height 20
click at [425, 65] on div "会员加扣款" at bounding box center [430, 58] width 44 height 24
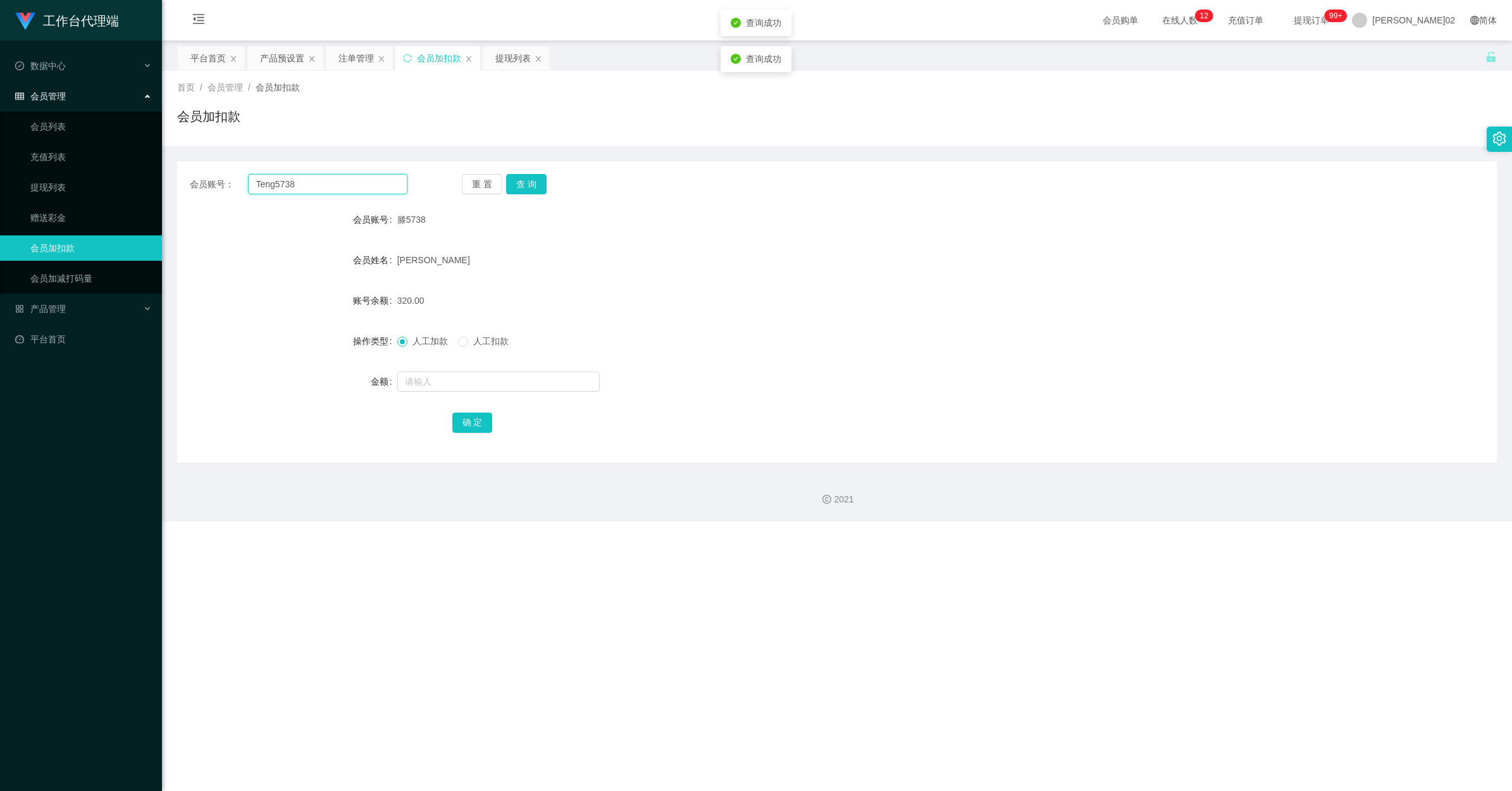
drag, startPoint x: 330, startPoint y: 192, endPoint x: -3, endPoint y: 192, distance: 333.0
click at [0, 192] on html "工作台代理端 数据中心 会员管理 会员列表 充值列表 提现列表 赠送彩金 会员加扣款 会员加减打码量 产品管理 开奖记录 注单管理 产品列表 即时注单 产品预…" at bounding box center [756, 396] width 1512 height 791
paste input "00120804564"
type input "001208045648"
click at [546, 185] on div "重 置 查 询" at bounding box center [571, 183] width 218 height 20
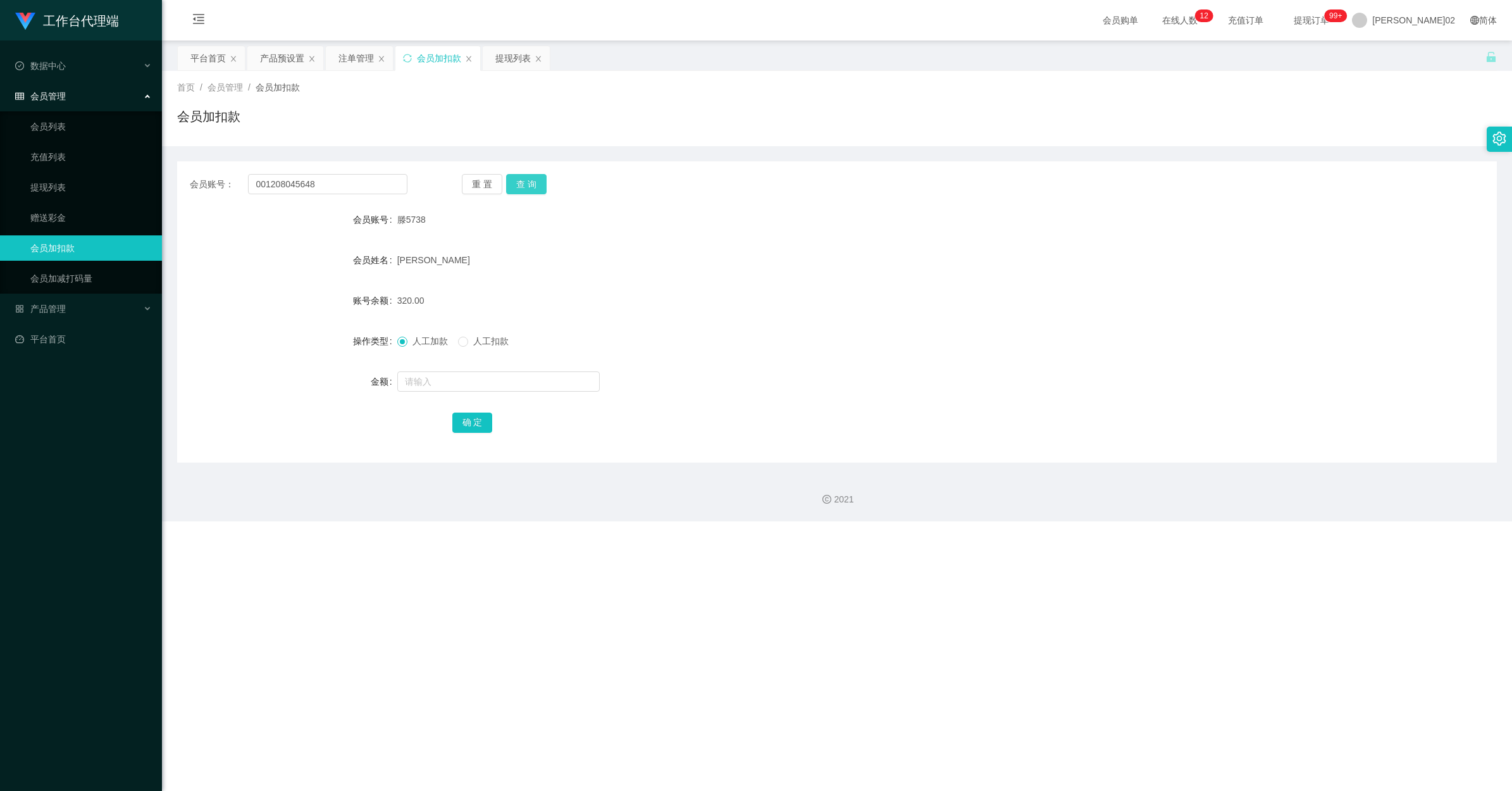
click at [539, 184] on button "查 询" at bounding box center [526, 183] width 40 height 20
click at [812, 250] on div "SHAMIMI NAJWA BT SAMMERAN" at bounding box center [782, 260] width 770 height 25
click at [526, 176] on button "查 询" at bounding box center [526, 183] width 40 height 20
click at [526, 176] on div "重 置 查 询" at bounding box center [571, 183] width 218 height 20
click at [526, 176] on button "查 询" at bounding box center [526, 183] width 40 height 20
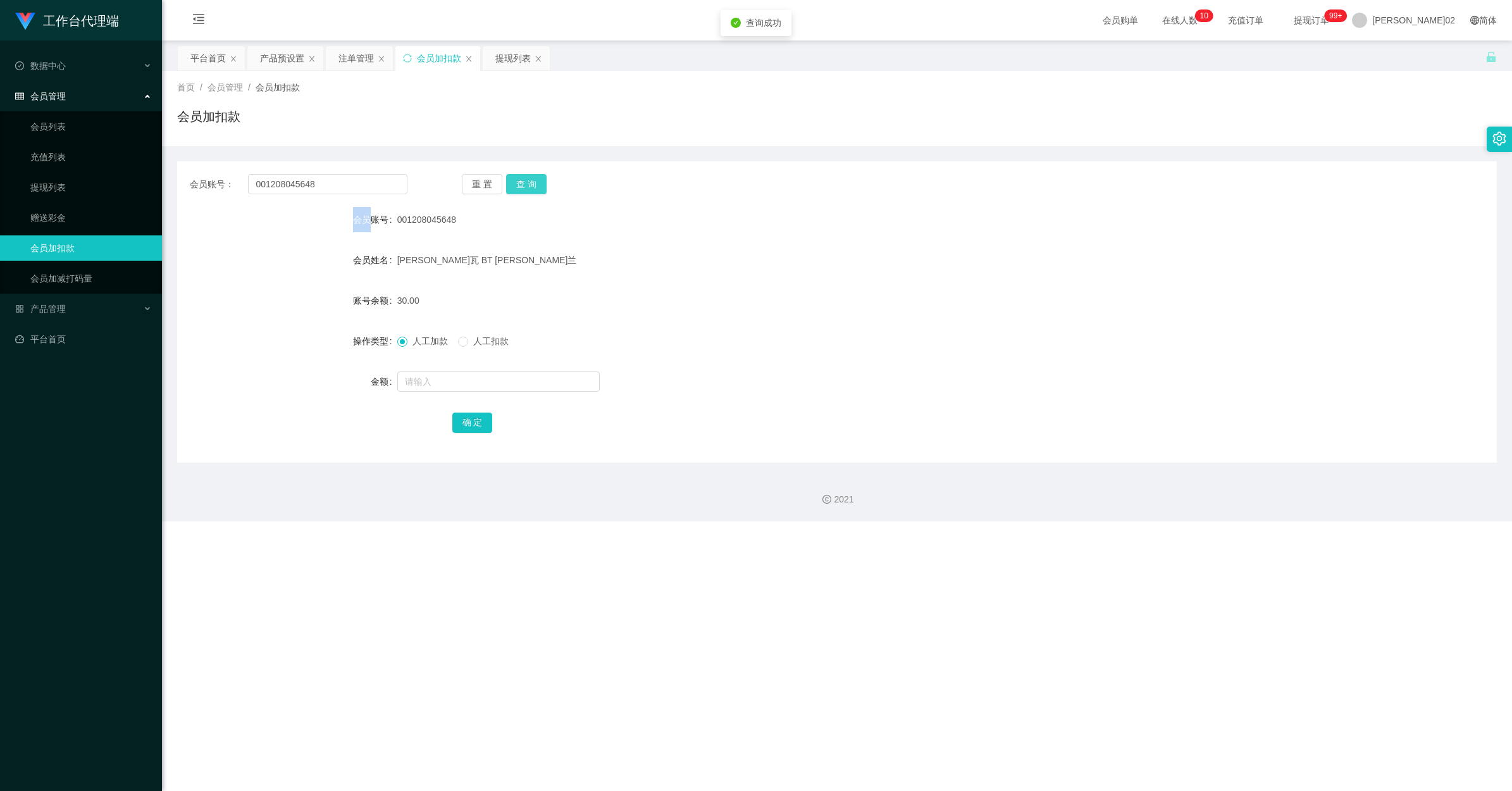
click at [526, 176] on button "查 询" at bounding box center [526, 183] width 40 height 20
click at [333, 174] on input "001208045648" at bounding box center [328, 183] width 159 height 20
click at [511, 54] on div "提现列表" at bounding box center [513, 58] width 36 height 24
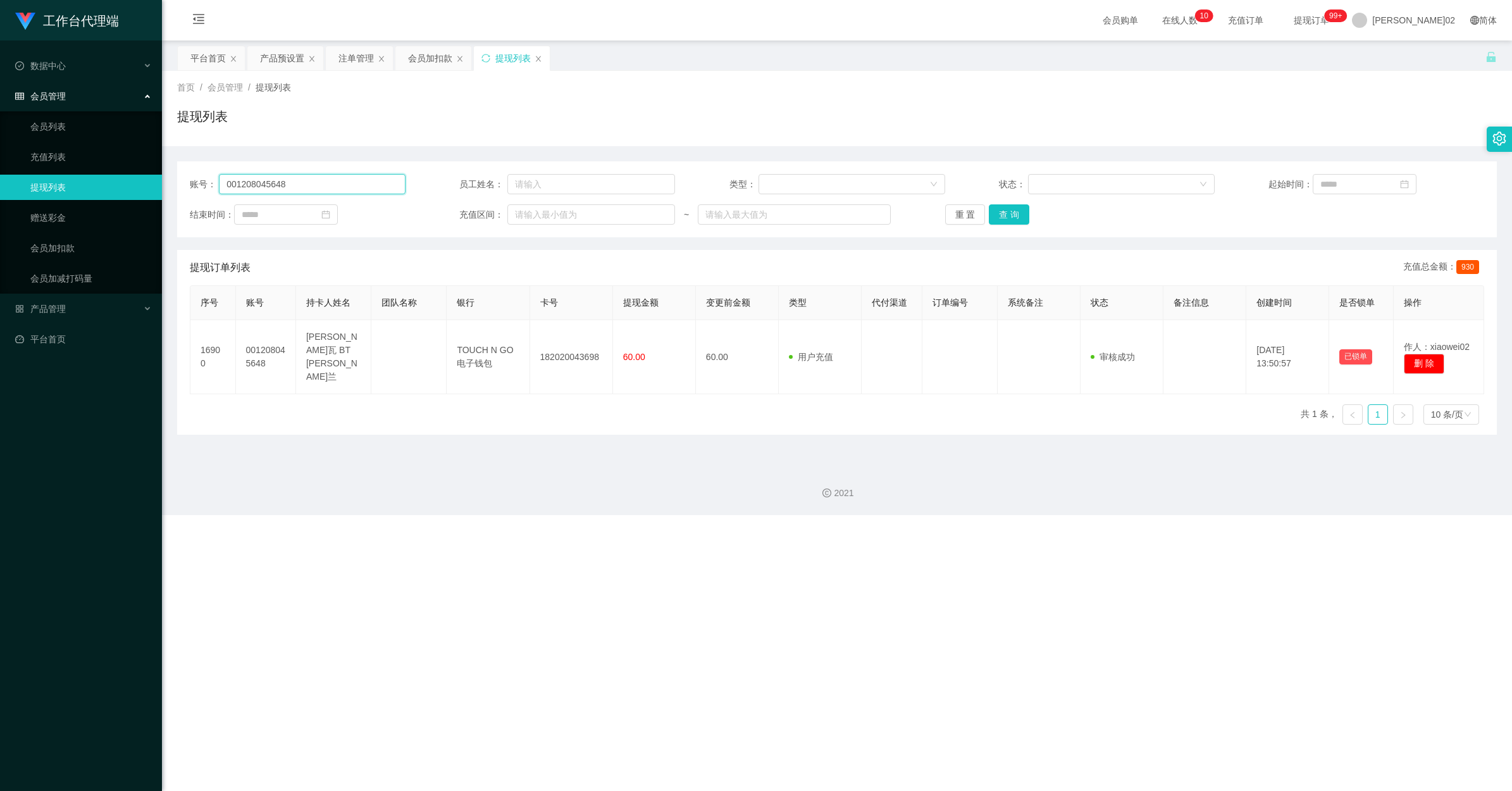
drag, startPoint x: 301, startPoint y: 187, endPoint x: 146, endPoint y: 182, distance: 155.1
click at [140, 185] on section "工作台代理端 数据中心 会员管理 会员列表 充值列表 提现列表 赠送彩金 会员加扣款 会员加减打码量 产品管理 开奖记录 注单管理 产品列表 即时注单 产品预…" at bounding box center [756, 257] width 1512 height 515
click at [855, 213] on button "查 询" at bounding box center [1009, 214] width 40 height 20
click at [855, 213] on div "重 置 查 询" at bounding box center [1053, 214] width 216 height 20
drag, startPoint x: 1005, startPoint y: 213, endPoint x: 972, endPoint y: 216, distance: 33.1
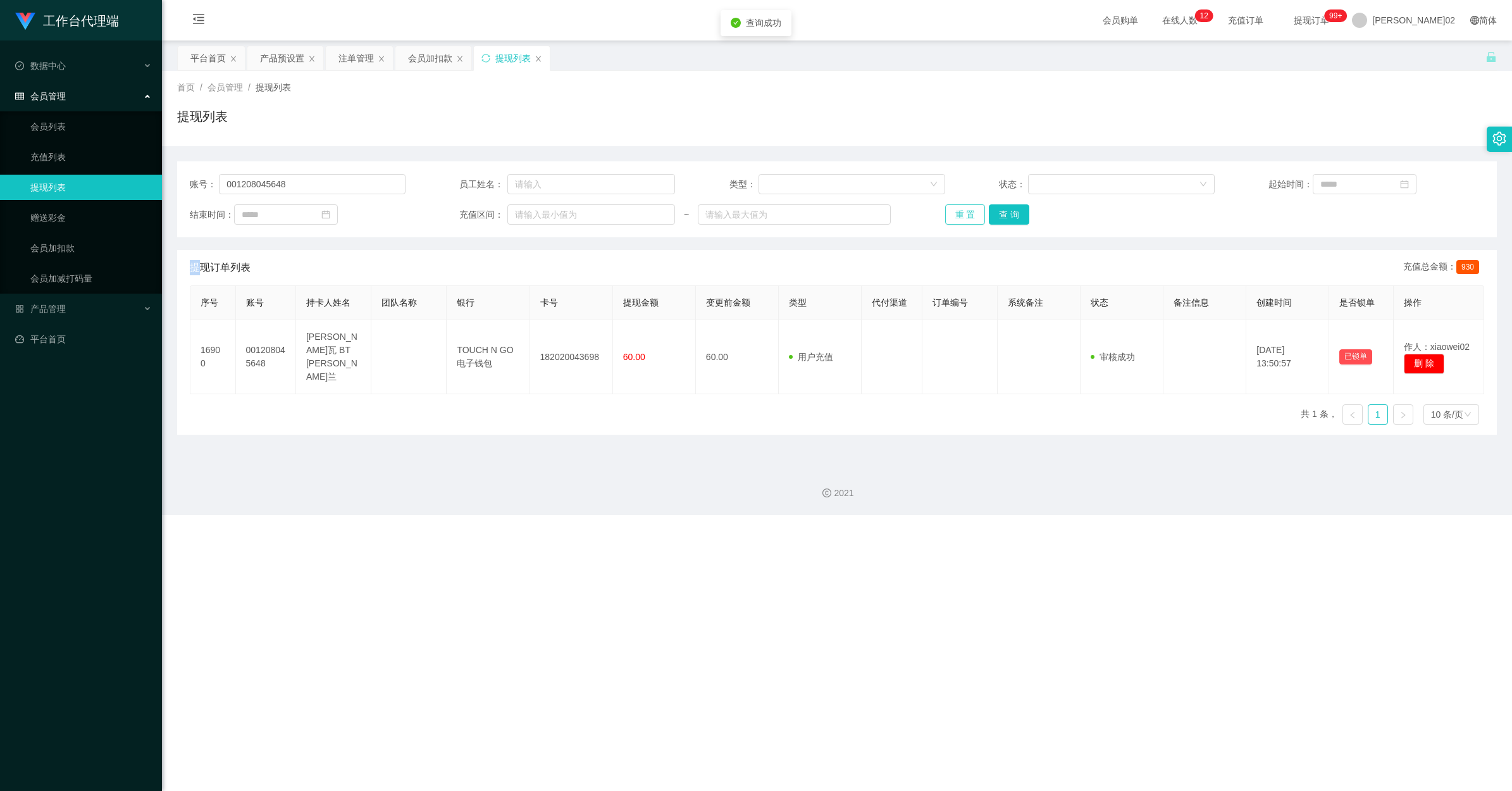
click at [855, 216] on button "重 置" at bounding box center [966, 214] width 40 height 20
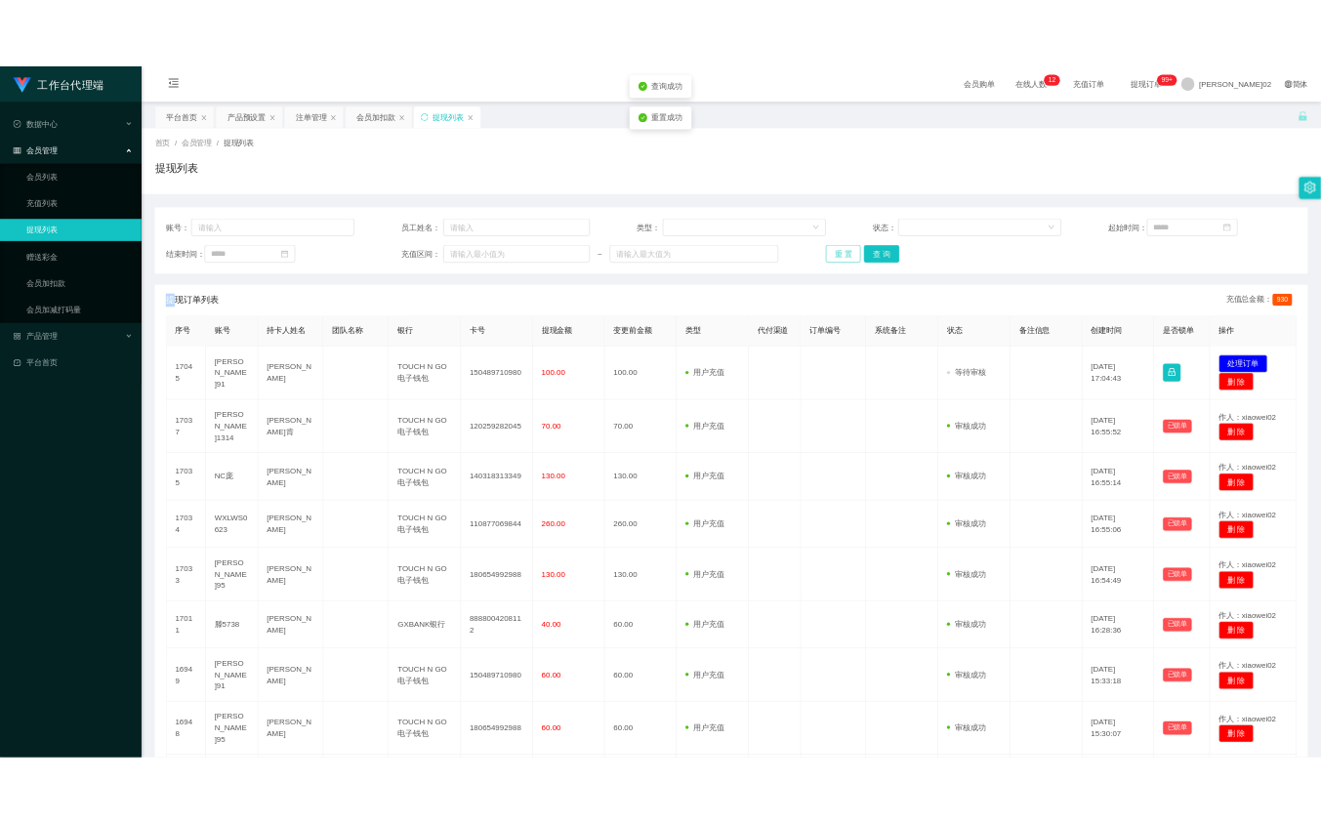
scroll to position [122, 0]
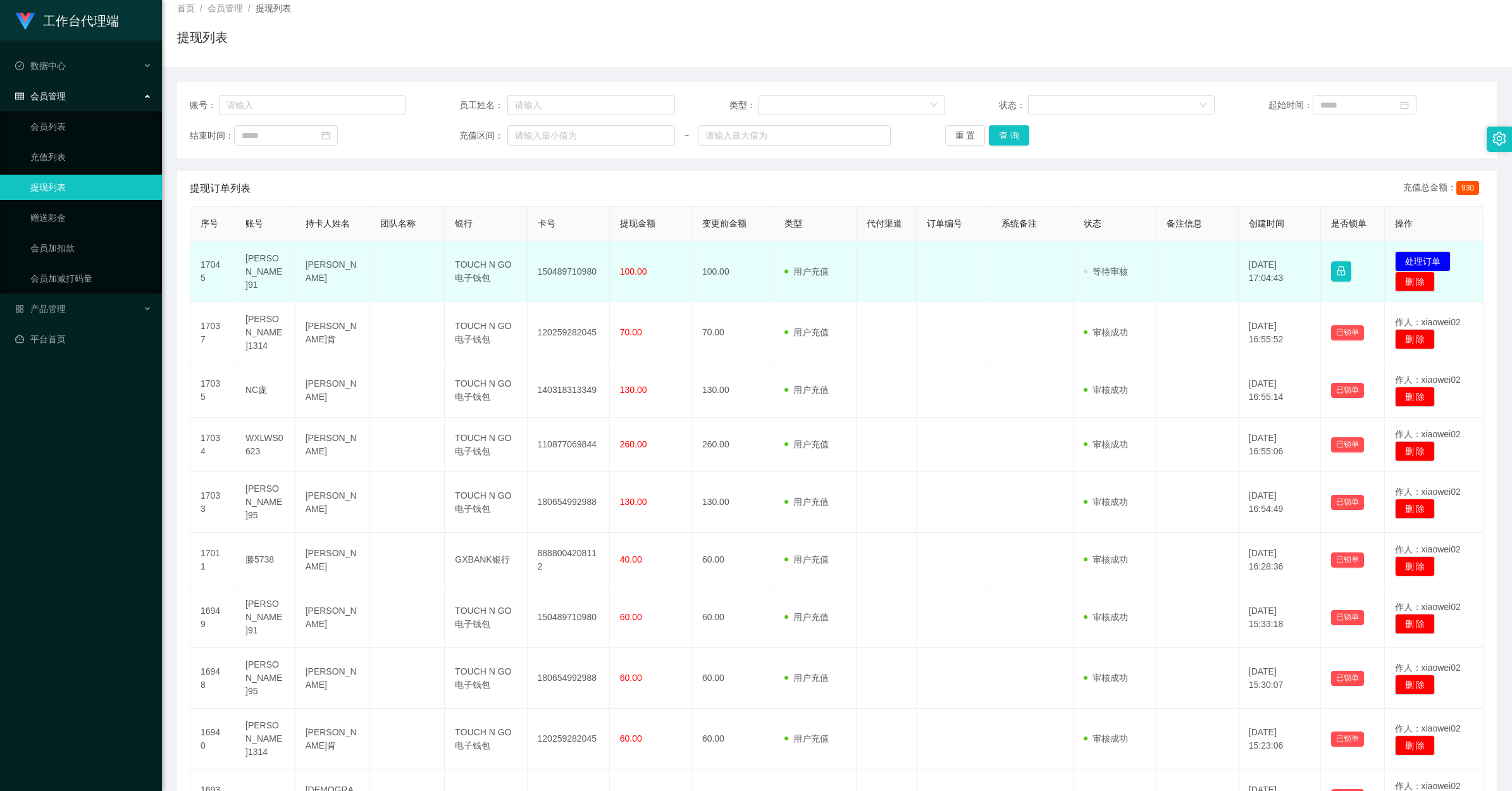
click at [320, 266] on td "[PERSON_NAME]" at bounding box center [332, 272] width 75 height 62
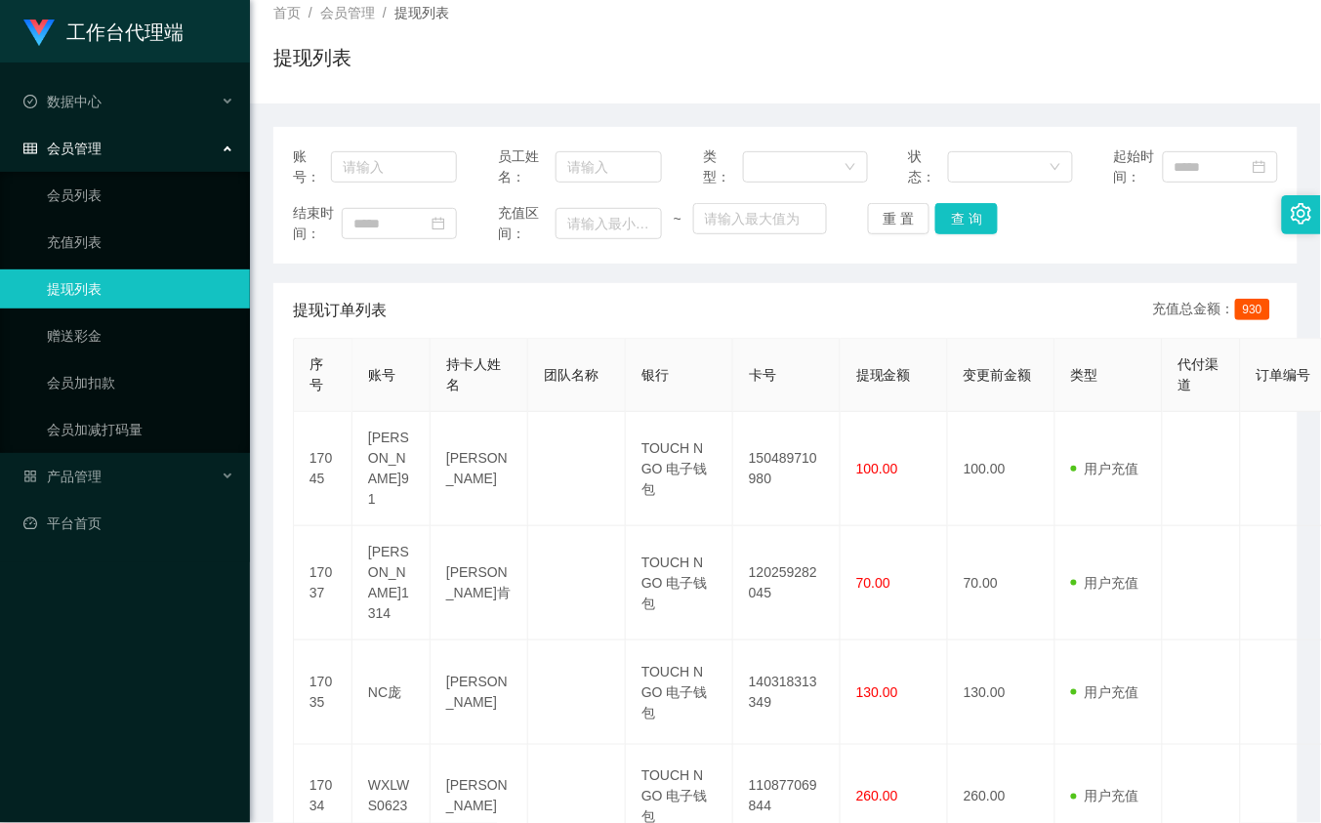
click at [606, 95] on div "首页 / 会员管理 / 提现列表 / 提现列表" at bounding box center [785, 45] width 1071 height 116
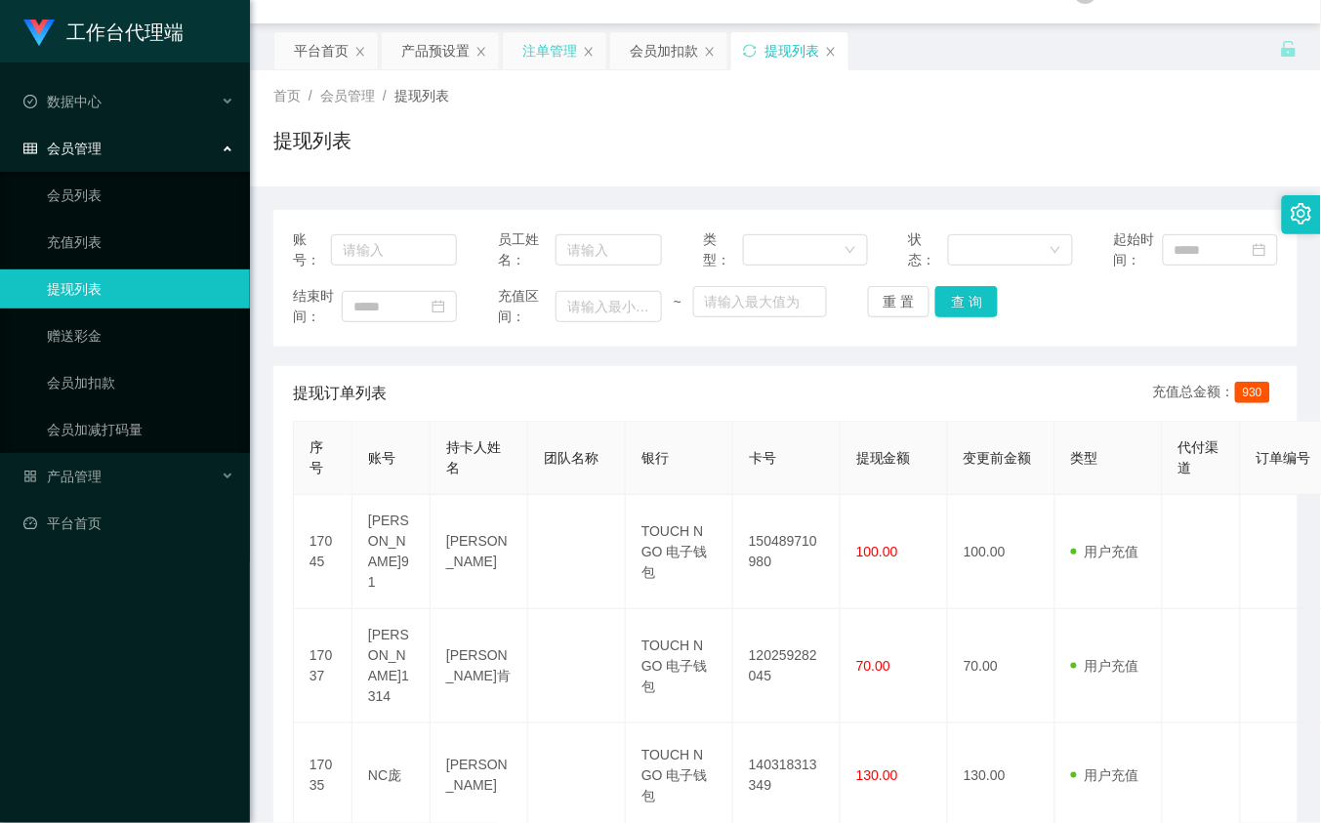
scroll to position [0, 0]
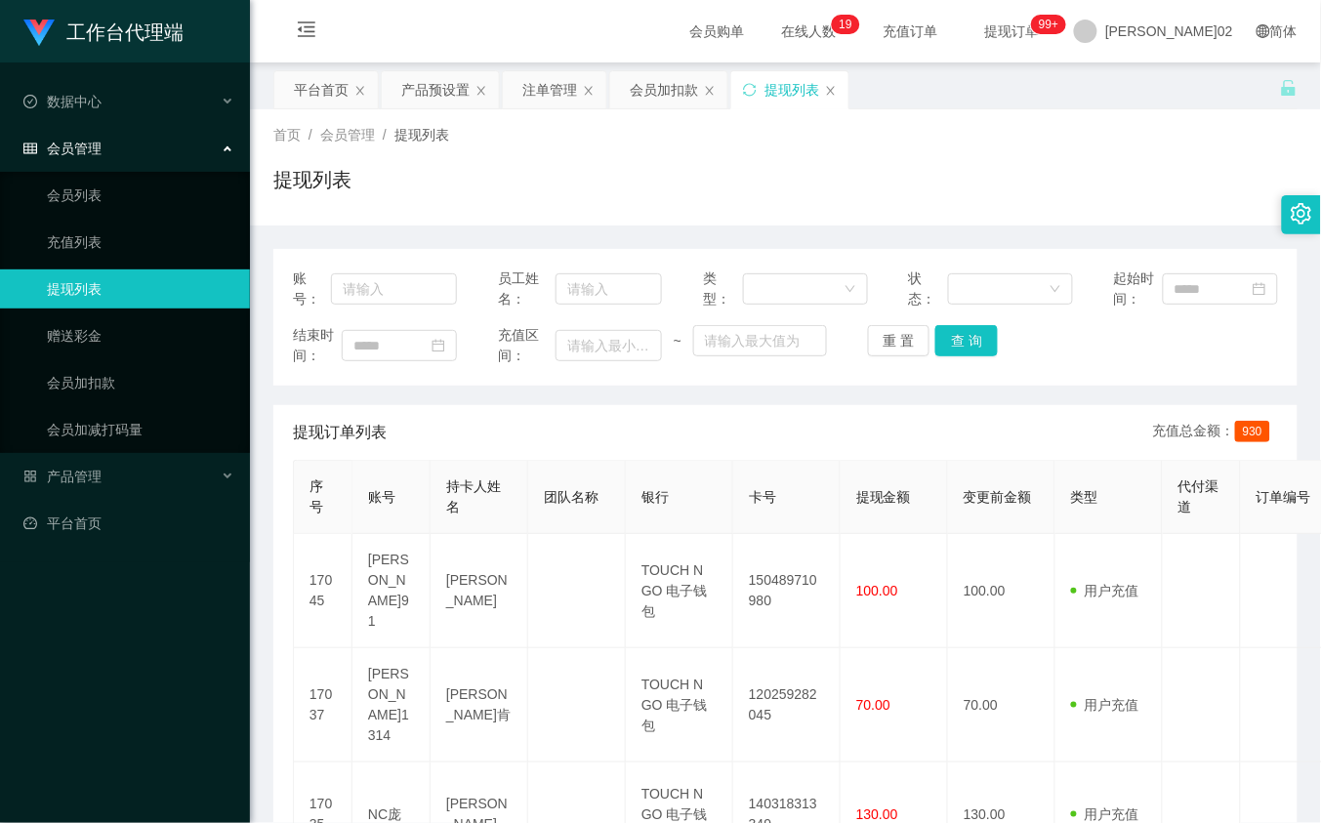
click at [654, 105] on div "会员加扣款" at bounding box center [664, 89] width 68 height 37
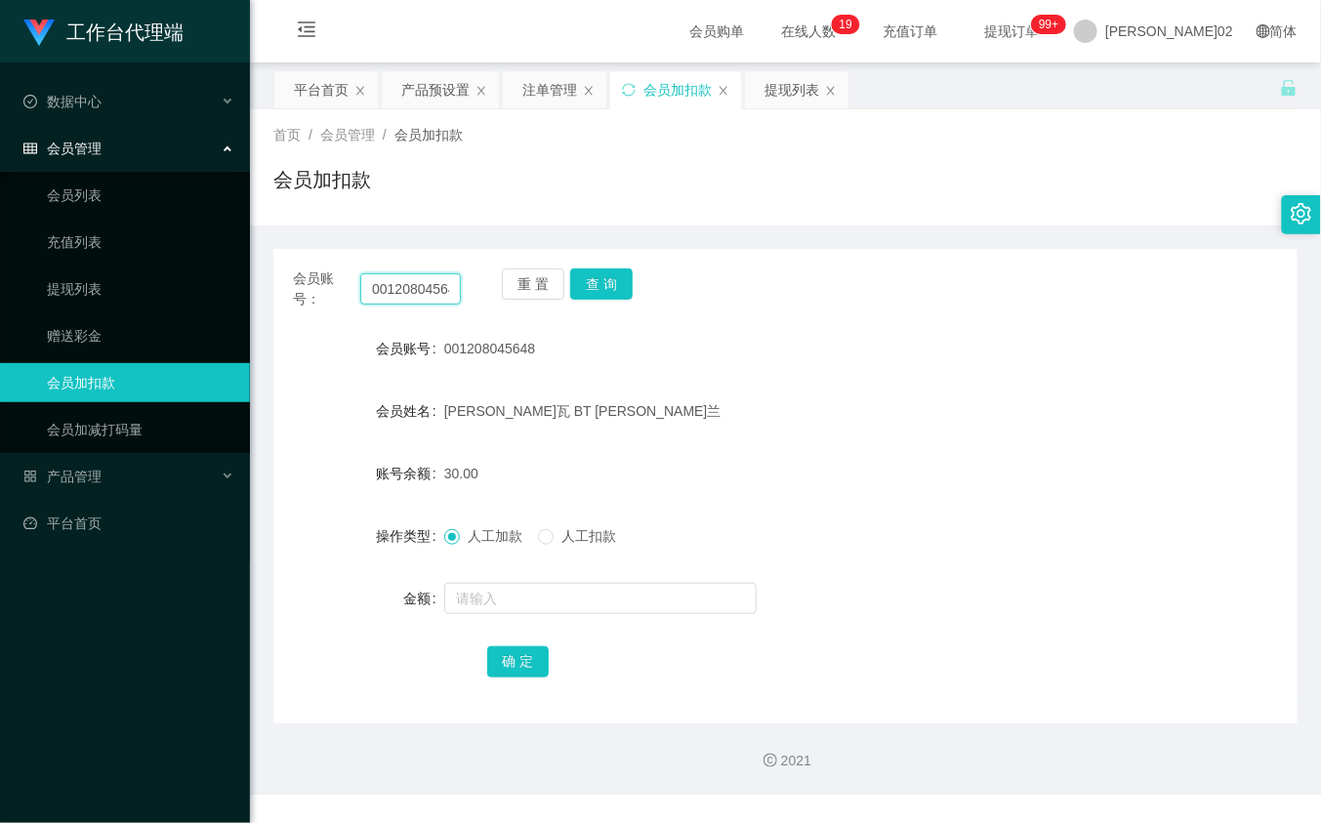
click at [452, 284] on input "001208045648" at bounding box center [410, 288] width 100 height 31
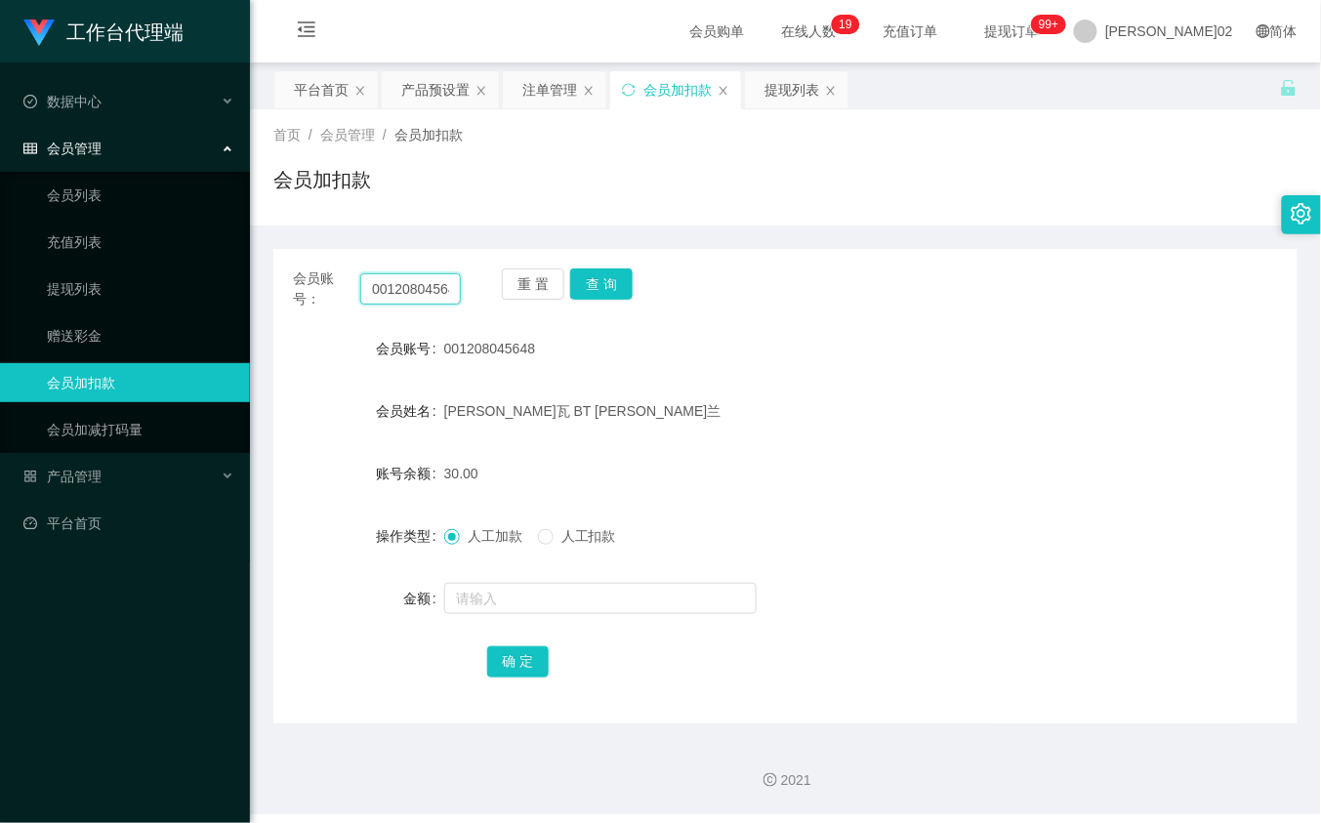
click at [449, 291] on input "001208045648" at bounding box center [410, 288] width 100 height 31
paste input "Peteryen96"
click at [596, 279] on button "查 询" at bounding box center [601, 283] width 62 height 31
drag, startPoint x: 706, startPoint y: 420, endPoint x: 613, endPoint y: 402, distance: 94.4
click at [691, 420] on div "[PERSON_NAME]" at bounding box center [742, 410] width 597 height 39
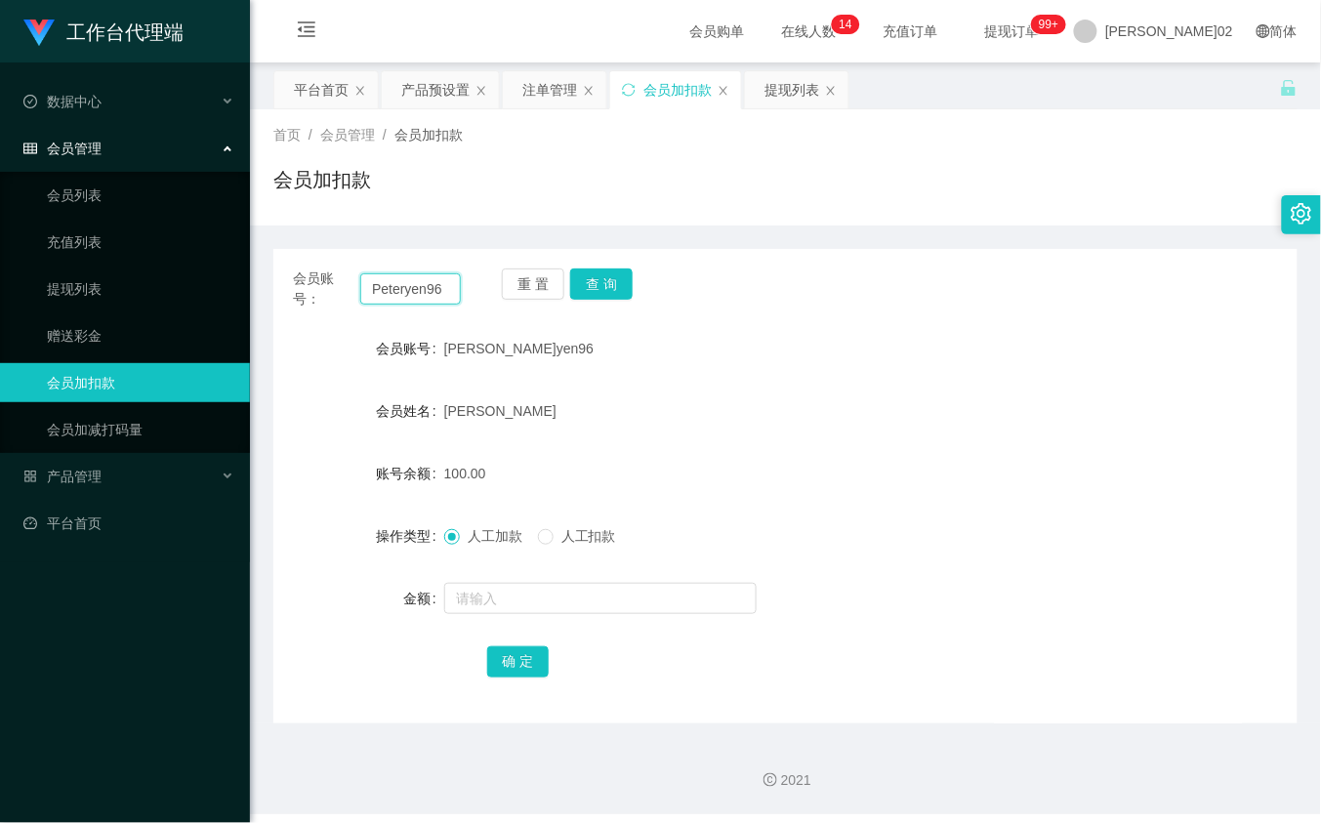
click at [407, 286] on input "Peteryen96" at bounding box center [410, 288] width 100 height 31
paste input "hunghung91"
type input "hunghung91"
click at [603, 288] on button "查 询" at bounding box center [601, 283] width 62 height 31
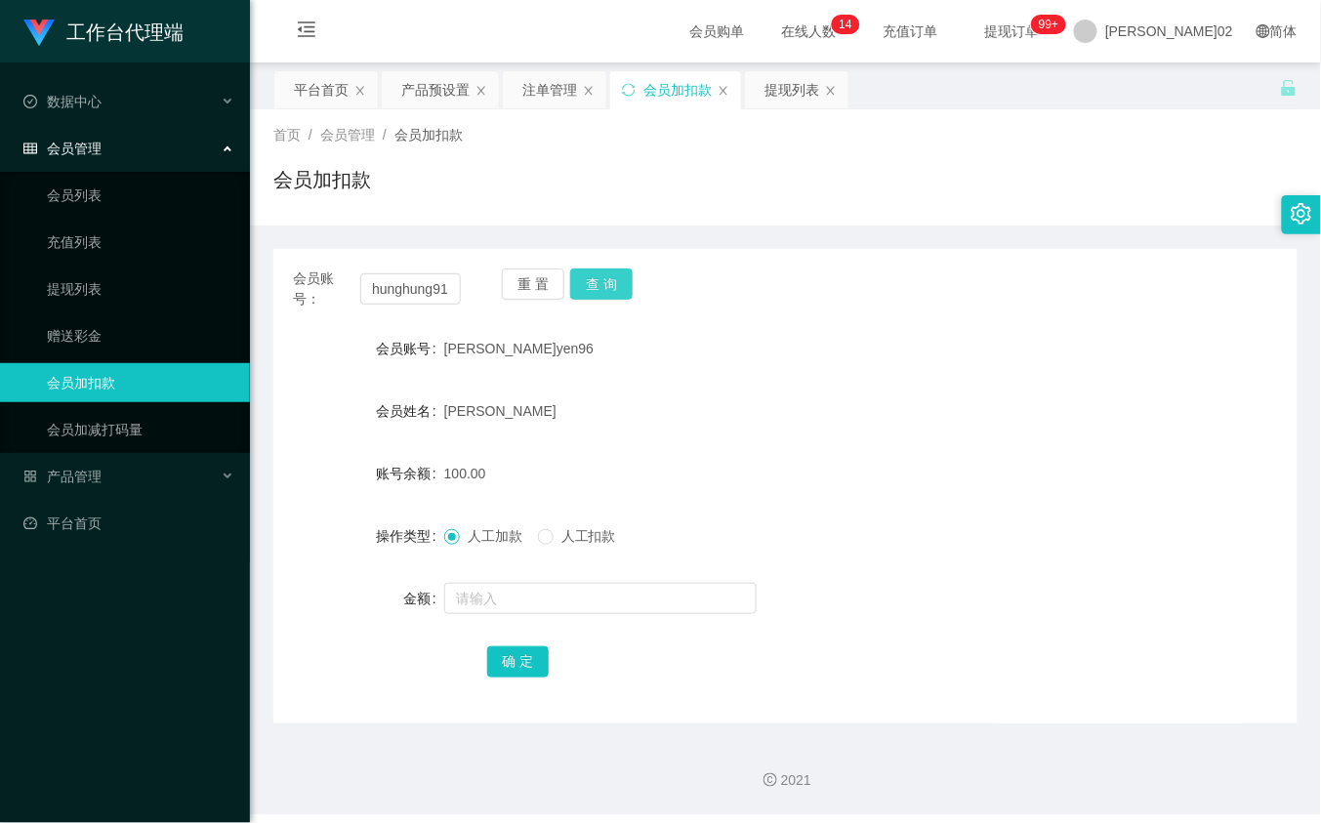
scroll to position [0, 0]
click at [815, 439] on form "会员账号 [PERSON_NAME]91 会员姓名 [PERSON_NAME] 账号余额 0.00 操作类型 人工加款 人工扣款 金额 确 定" at bounding box center [785, 504] width 1024 height 351
click at [638, 286] on div "重 置 查 询" at bounding box center [586, 288] width 168 height 41
click at [602, 278] on button "查 询" at bounding box center [601, 283] width 62 height 31
click at [602, 278] on div "重 置 查 询" at bounding box center [586, 288] width 168 height 41
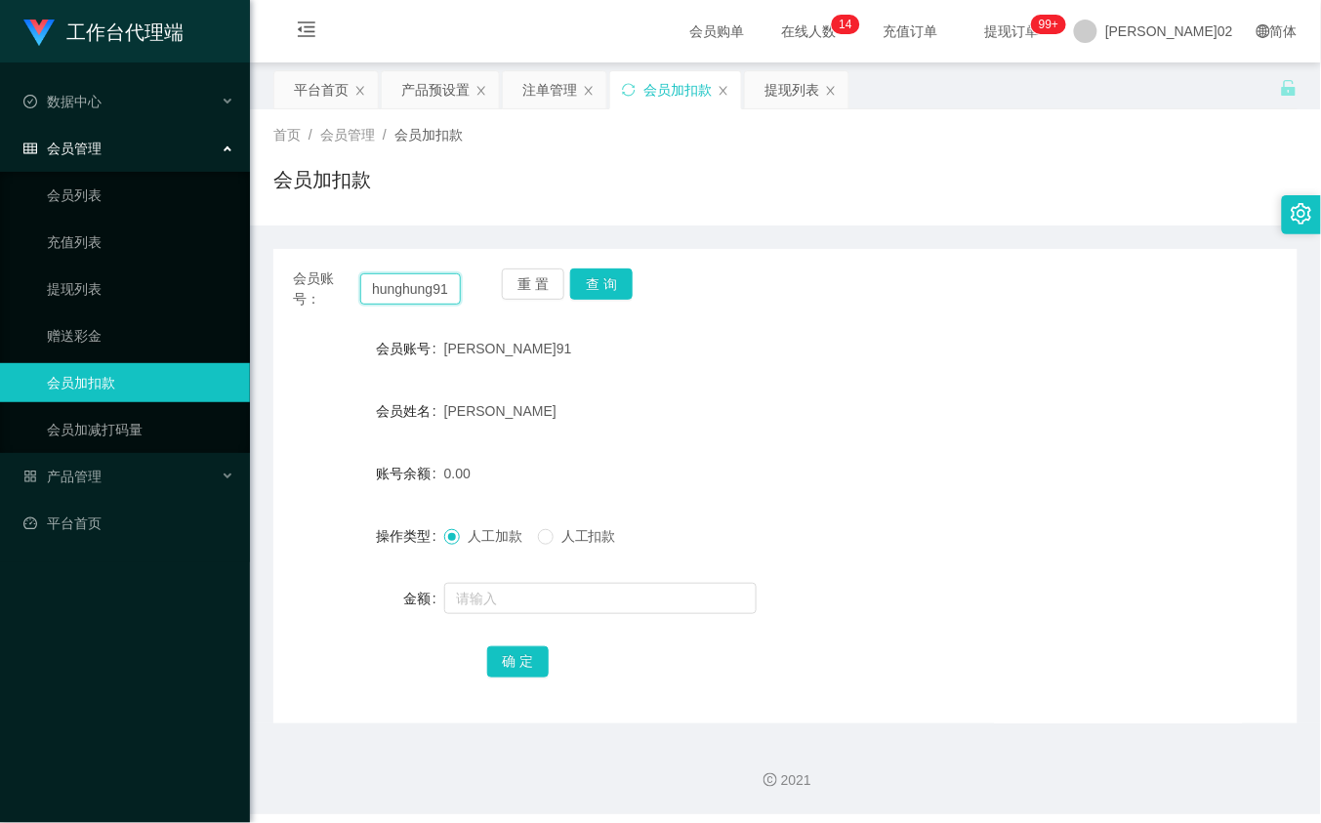
click at [421, 278] on input "hunghung91" at bounding box center [410, 288] width 100 height 31
paste input "001208045648"
type input "001208045648"
click at [583, 281] on button "查 询" at bounding box center [601, 283] width 62 height 31
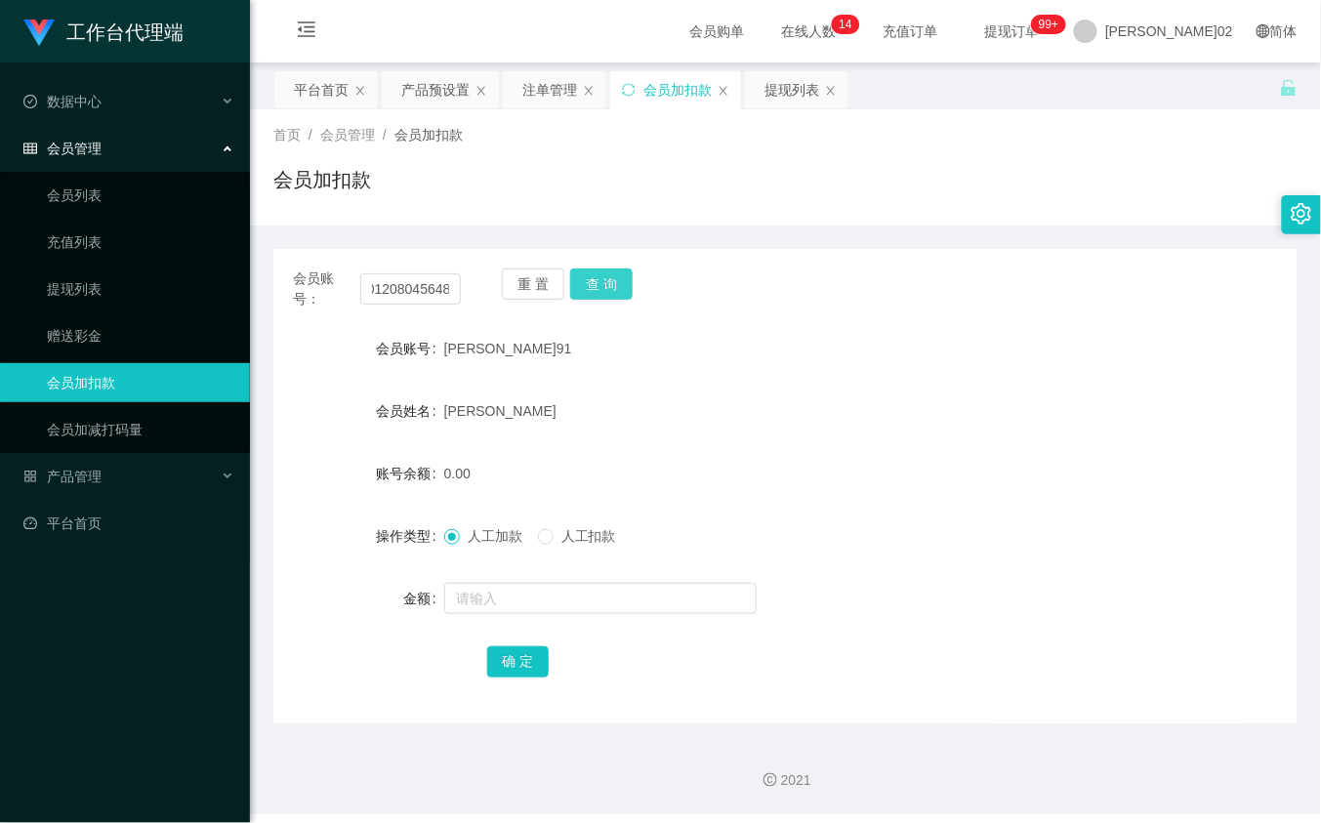
scroll to position [0, 0]
click at [563, 537] on span "人工扣款" at bounding box center [589, 536] width 70 height 16
click at [500, 537] on span "人工加款" at bounding box center [495, 536] width 70 height 16
click at [83, 351] on link "赠送彩金" at bounding box center [140, 335] width 187 height 39
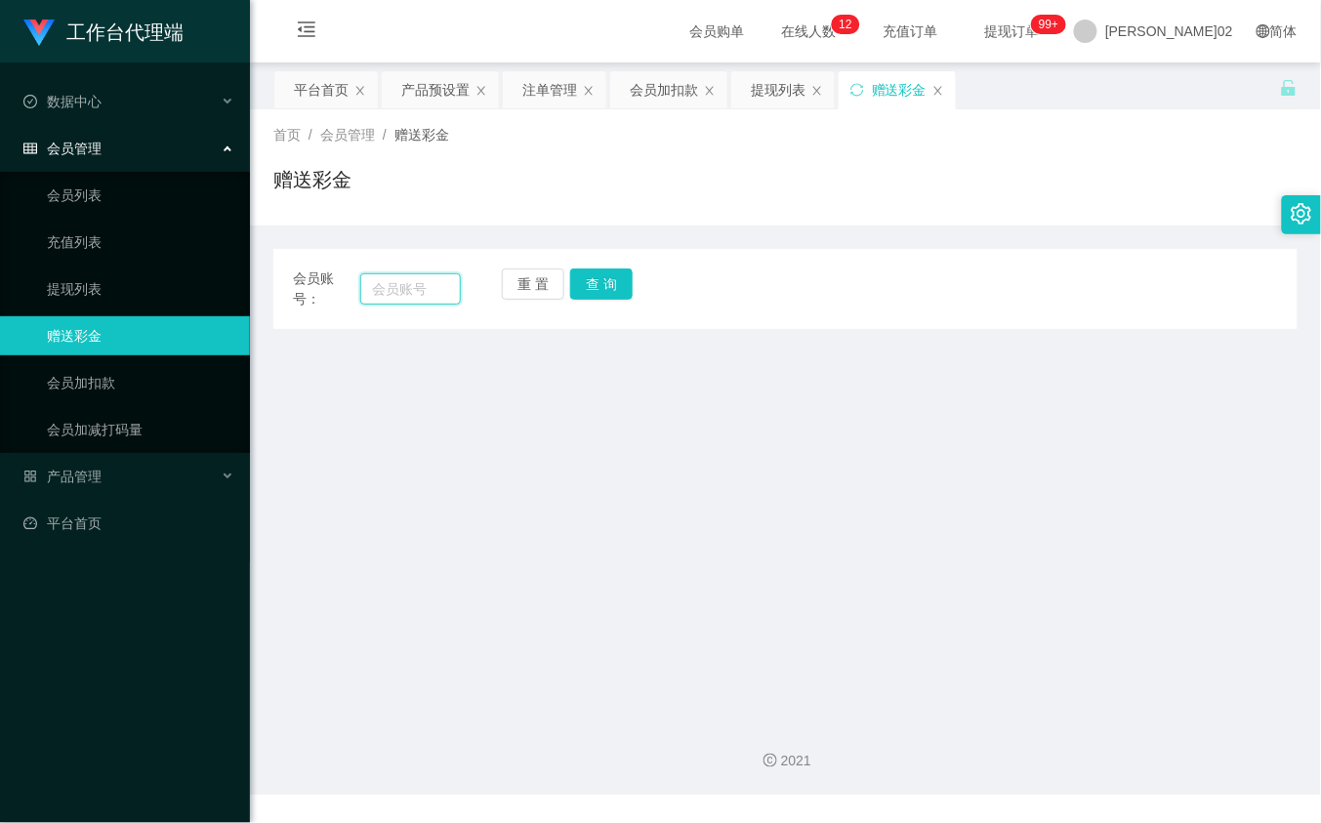
click at [437, 299] on input "text" at bounding box center [410, 288] width 100 height 31
paste input "001208045648"
type input "001208045648"
click at [615, 281] on button "查 询" at bounding box center [601, 283] width 62 height 31
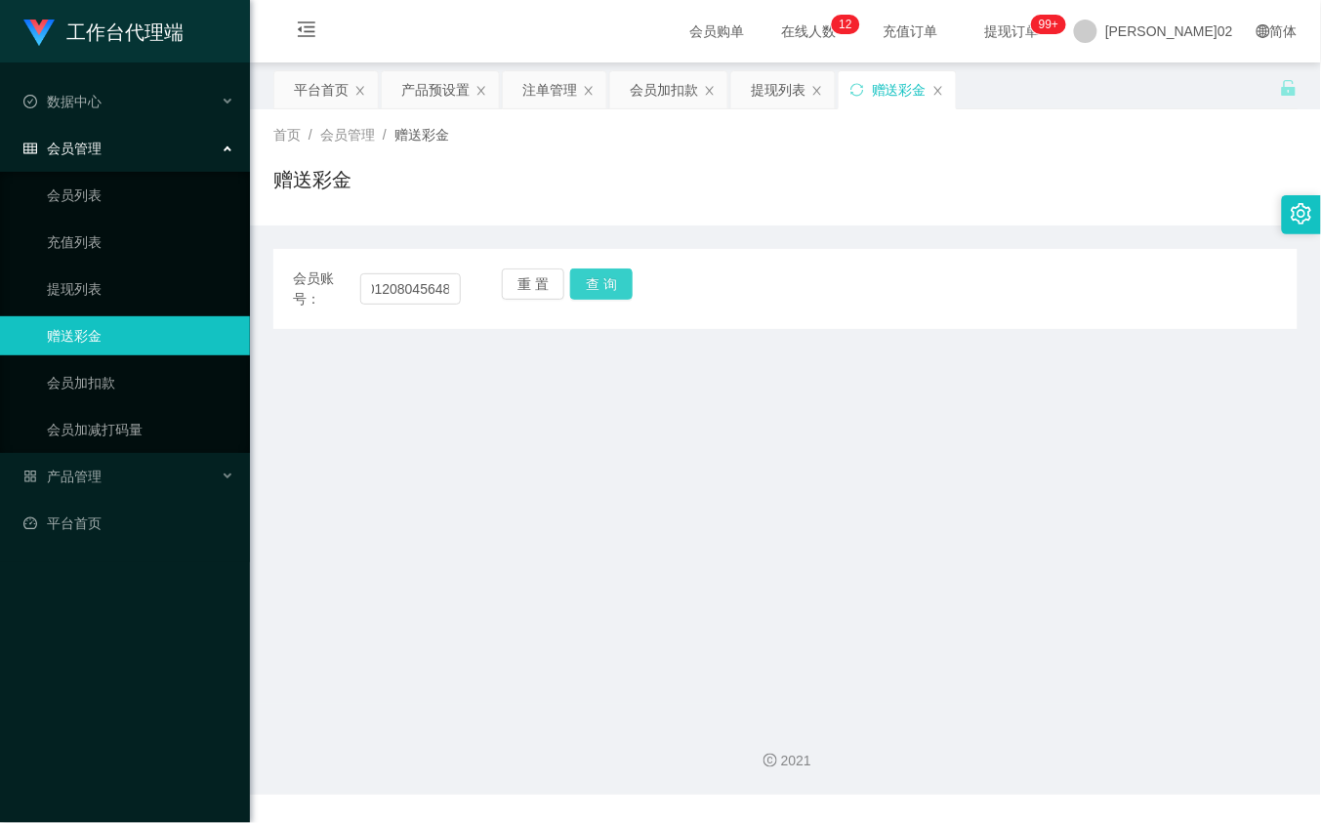
scroll to position [0, 0]
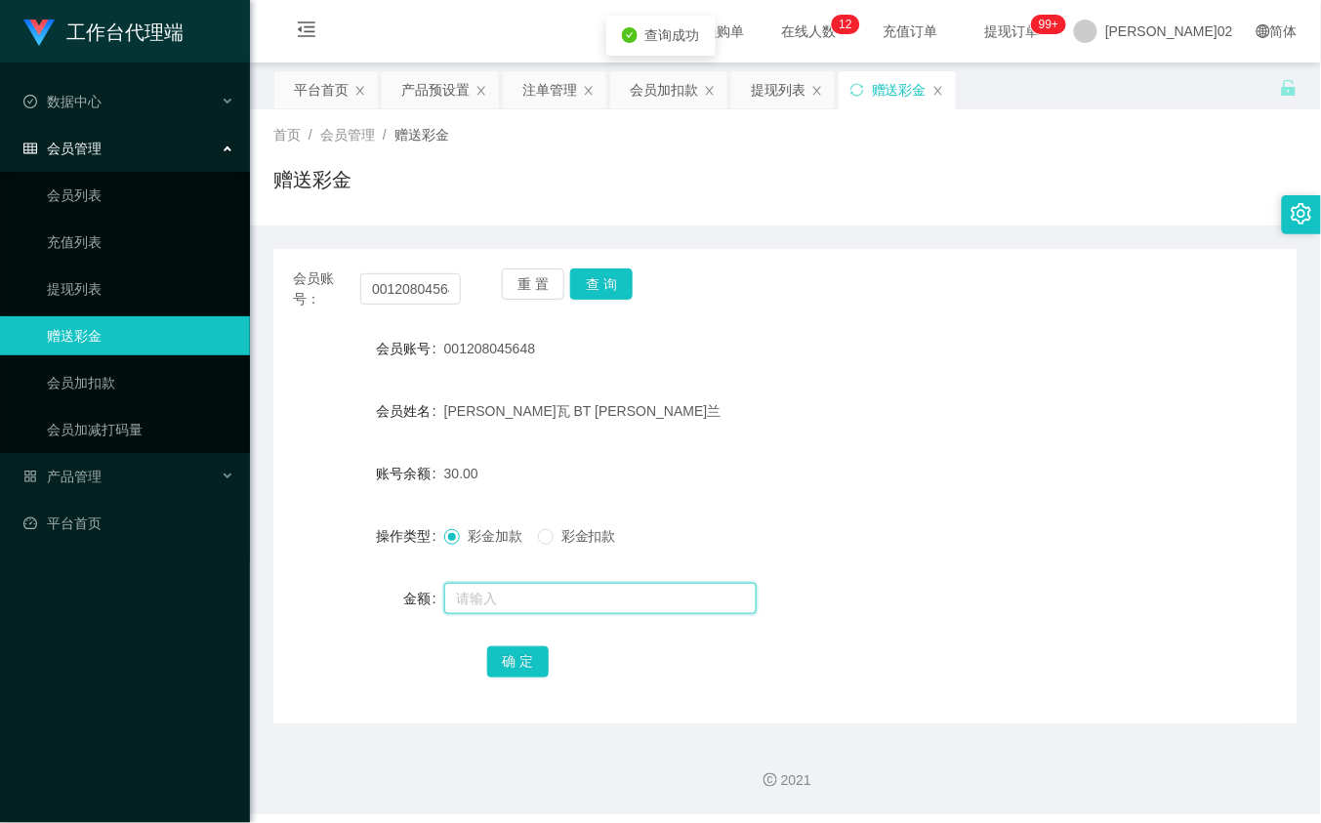
click at [501, 586] on input "text" at bounding box center [600, 598] width 312 height 31
type input "70"
click at [506, 657] on button "确 定" at bounding box center [518, 661] width 62 height 31
click at [1040, 520] on div "操作类型 彩金加款 彩金扣款" at bounding box center [785, 535] width 1024 height 39
click at [760, 86] on div "提现列表" at bounding box center [778, 89] width 55 height 37
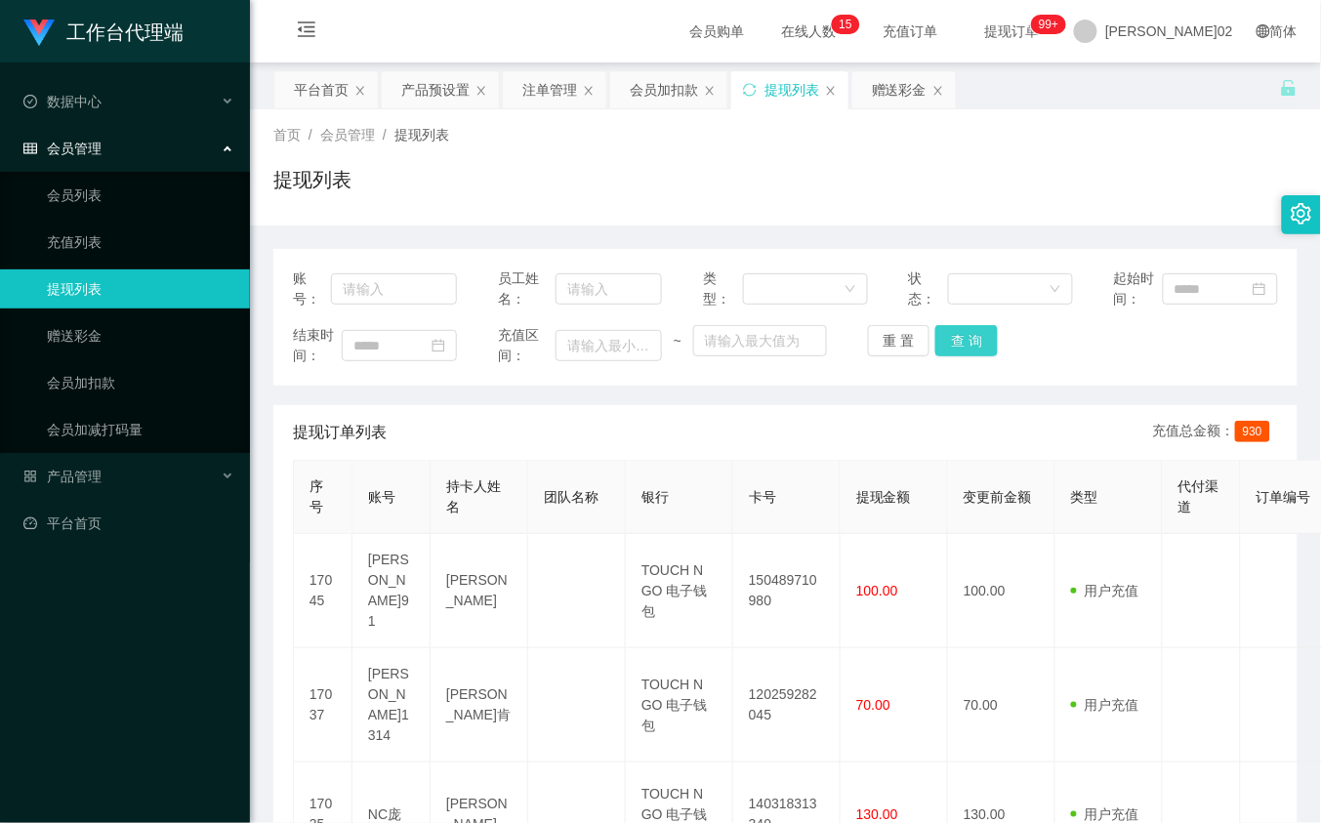
click at [978, 332] on button "查 询" at bounding box center [966, 340] width 62 height 31
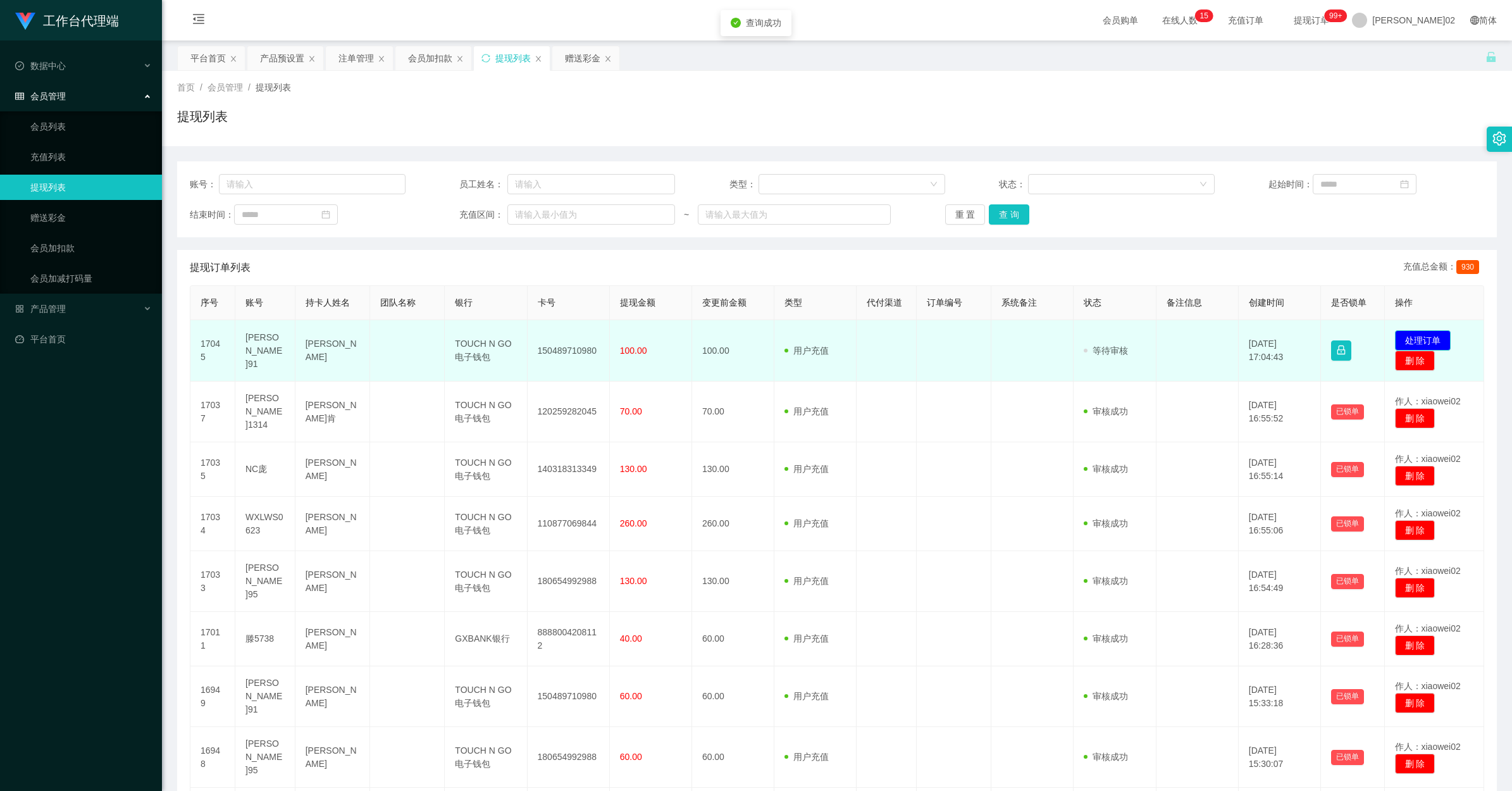
click at [855, 338] on button "处理订单" at bounding box center [1423, 340] width 56 height 20
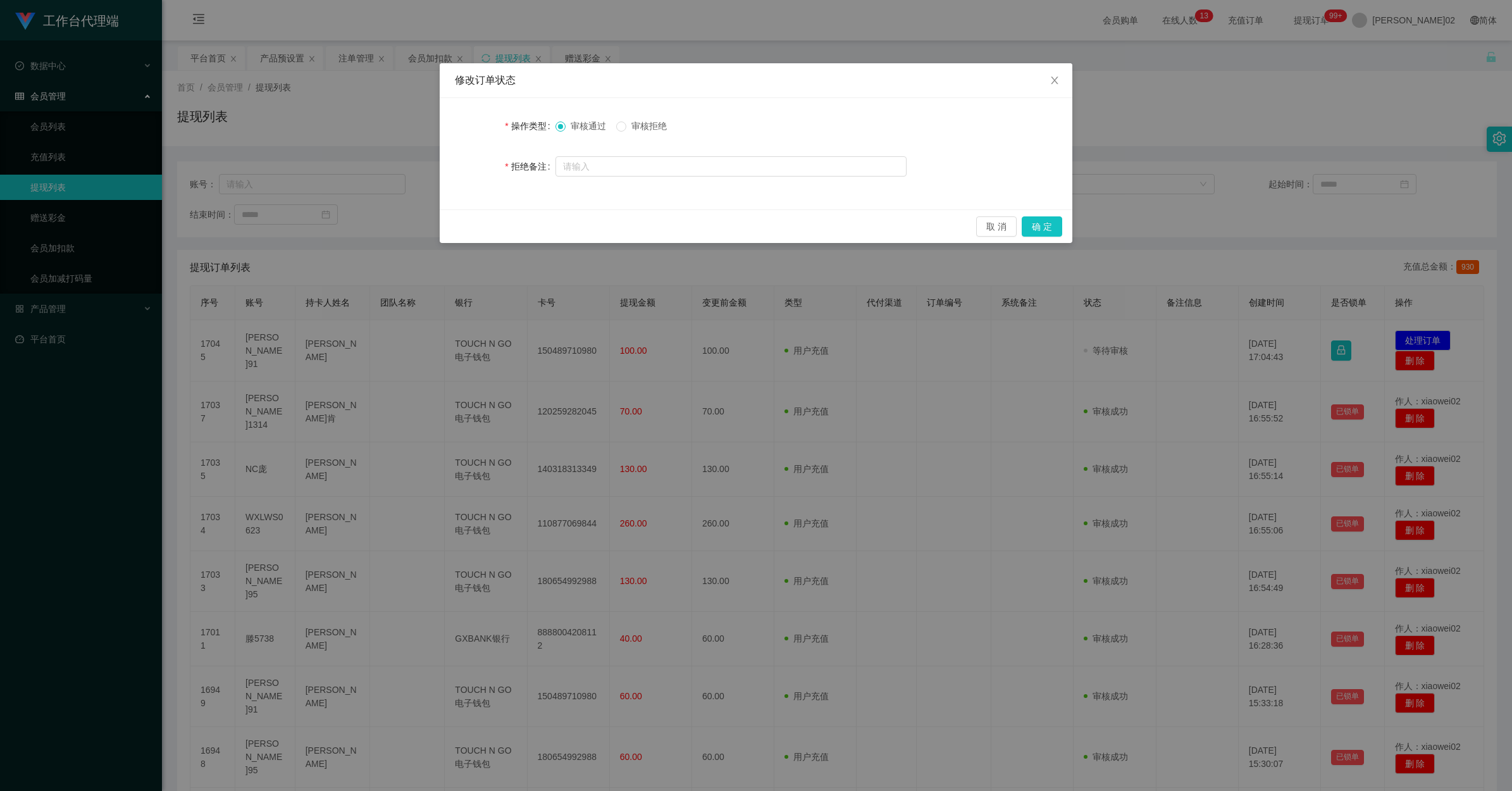
click at [634, 133] on label "审核拒绝" at bounding box center [644, 126] width 56 height 14
click at [855, 225] on button "确 定" at bounding box center [1042, 226] width 40 height 20
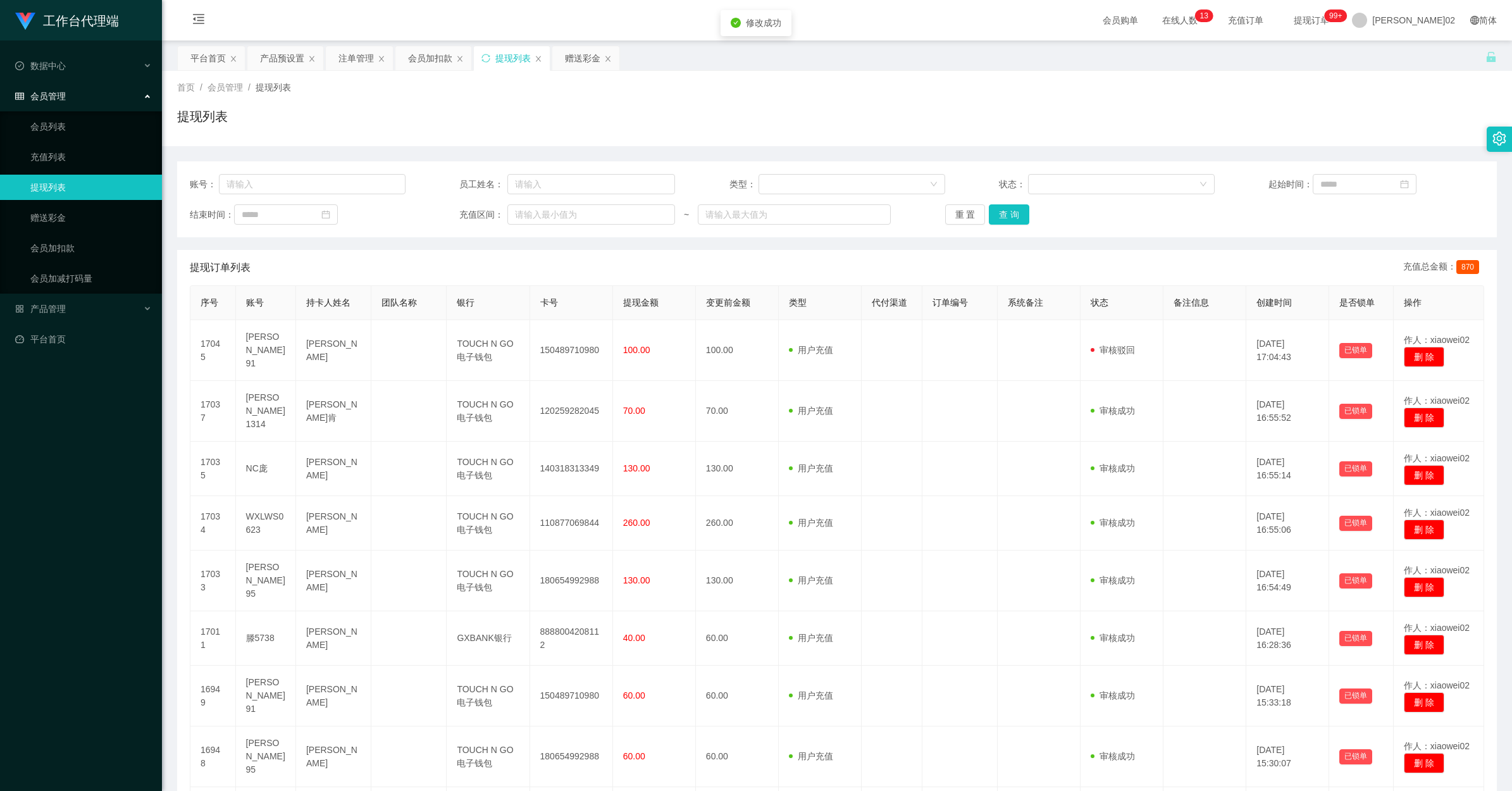
click at [855, 230] on div "账号： 员工姓名： 类型： 状态： 起始时间： 结束时间： 充值区间： ~ 重 置 查 询" at bounding box center [837, 199] width 1320 height 76
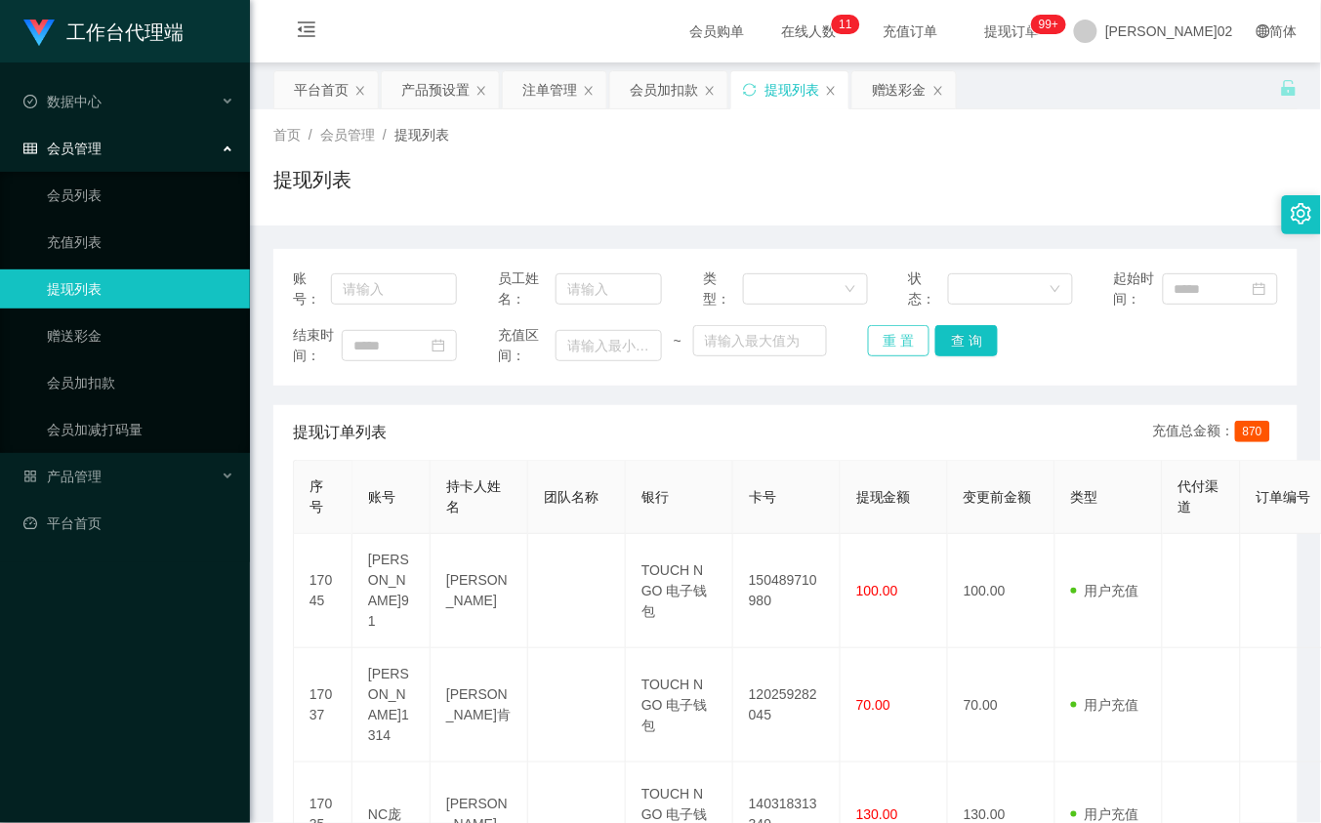
click at [915, 340] on button "重 置" at bounding box center [899, 340] width 62 height 31
click at [944, 344] on button "查 询" at bounding box center [966, 340] width 62 height 31
click at [901, 330] on button "重 置" at bounding box center [899, 340] width 62 height 31
click at [434, 94] on div "产品预设置" at bounding box center [435, 89] width 68 height 37
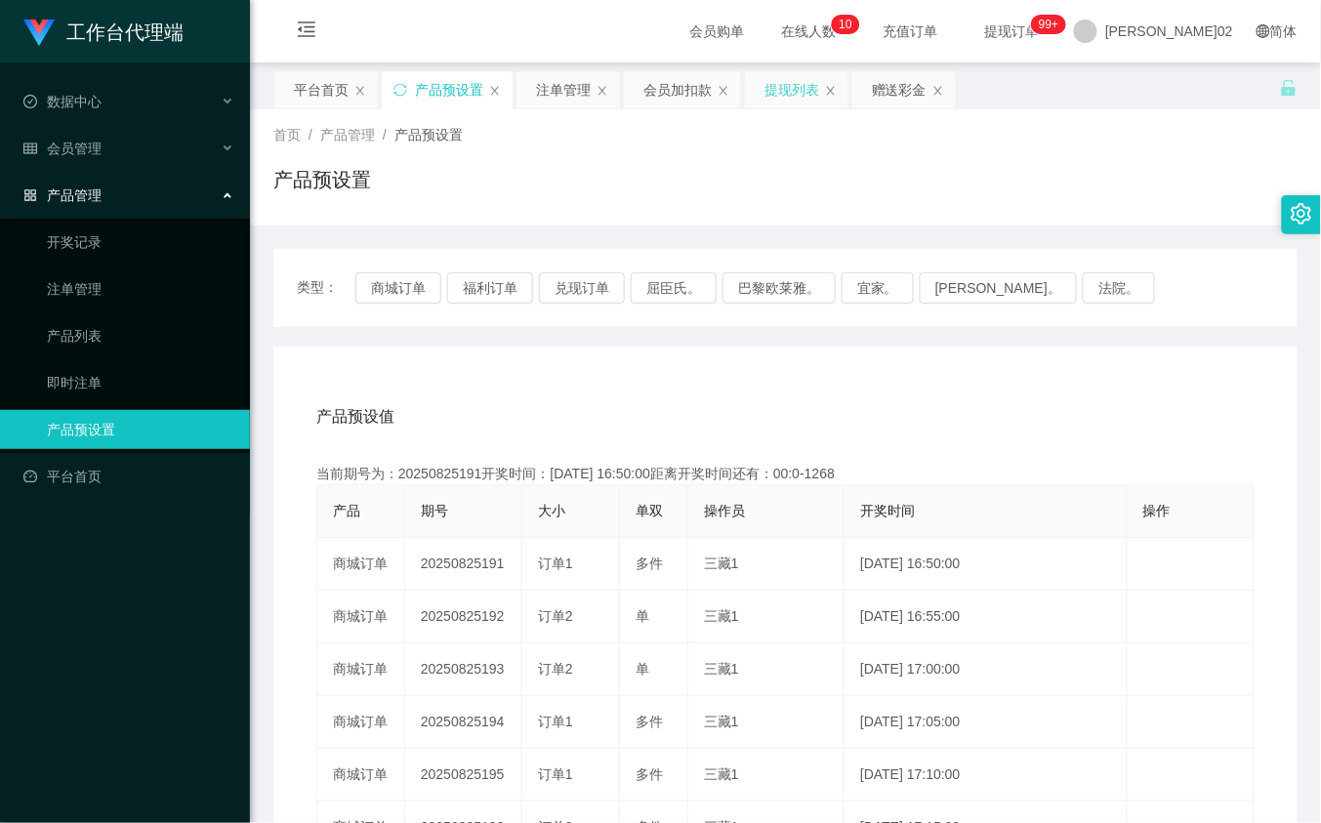
click at [789, 88] on div "提现列表" at bounding box center [791, 89] width 55 height 37
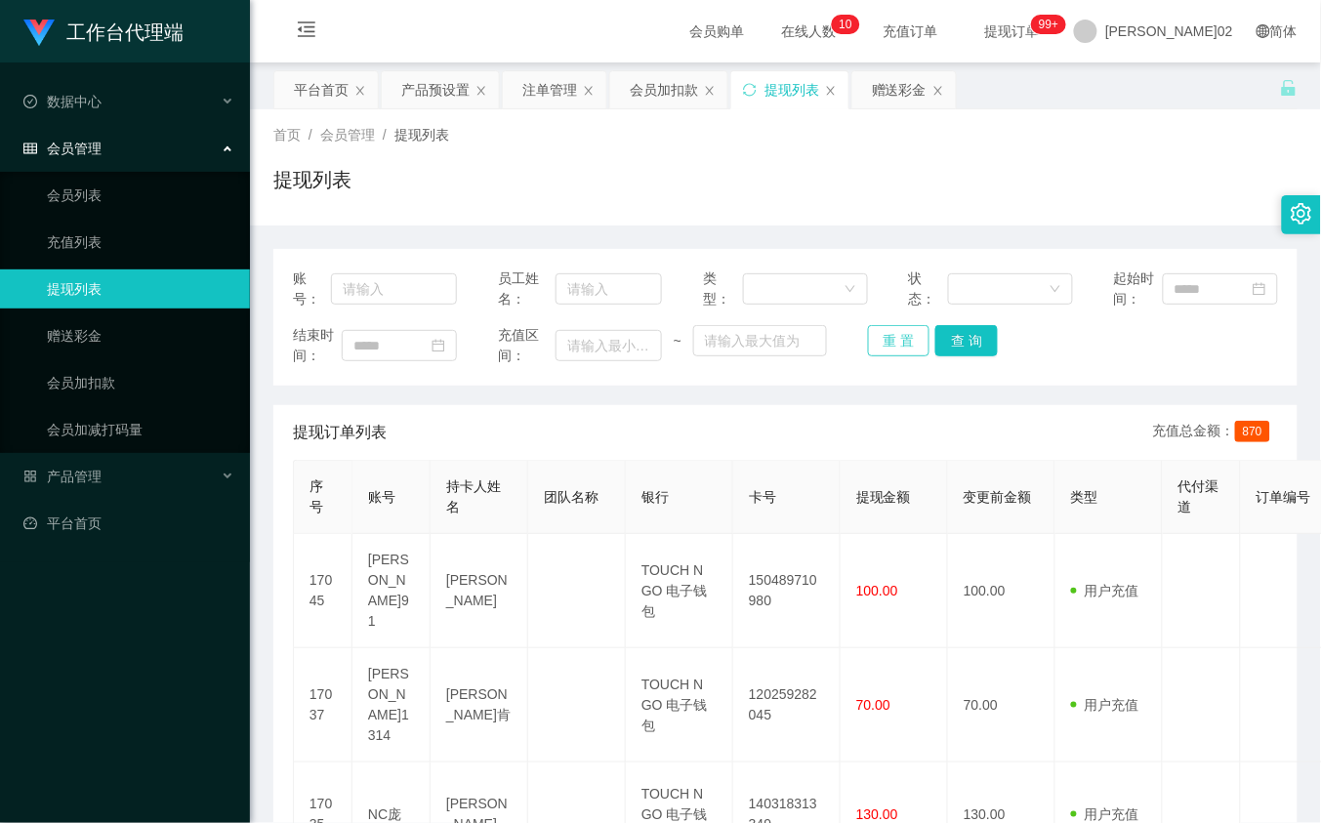
click at [908, 338] on button "重 置" at bounding box center [899, 340] width 62 height 31
click at [908, 338] on div "重 置 查 询" at bounding box center [950, 340] width 164 height 31
click at [427, 70] on div "产品预设置" at bounding box center [440, 89] width 119 height 39
click at [435, 73] on div "产品预设置" at bounding box center [435, 89] width 68 height 37
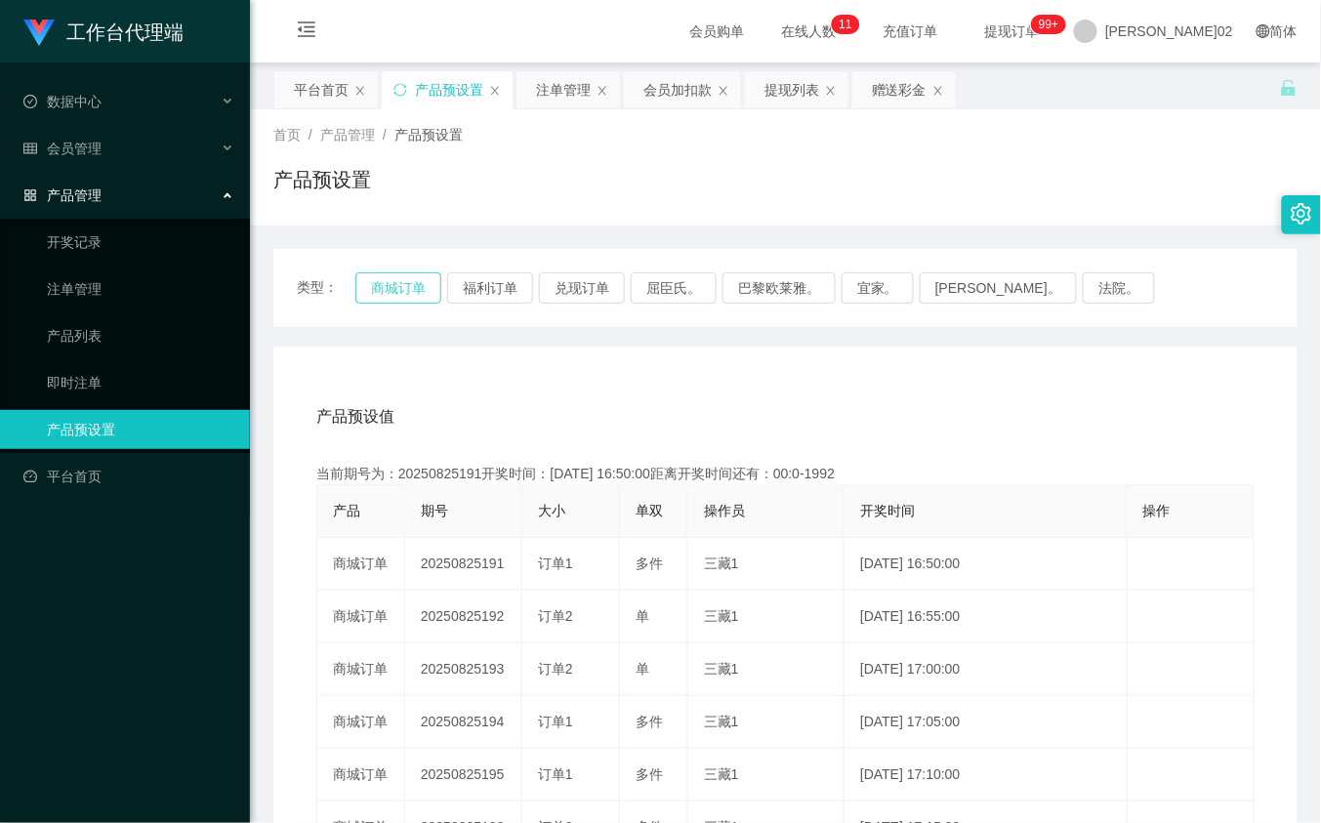
click at [406, 295] on button "商城订单" at bounding box center [398, 287] width 86 height 31
drag, startPoint x: 671, startPoint y: 402, endPoint x: 1147, endPoint y: 83, distance: 573.5
click at [679, 401] on div "产品预设值 添加期号" at bounding box center [785, 417] width 938 height 55
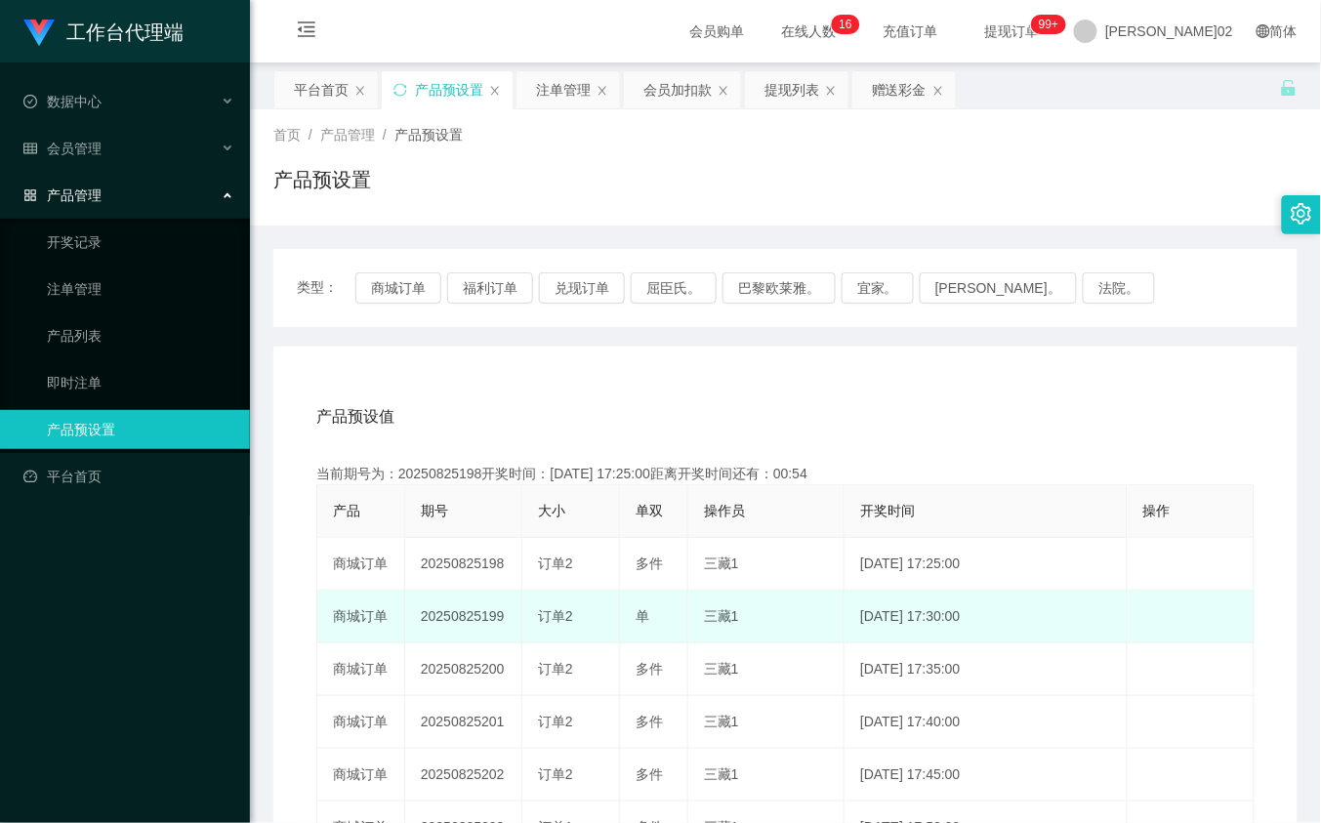
click at [476, 606] on td "20250825199" at bounding box center [463, 617] width 117 height 53
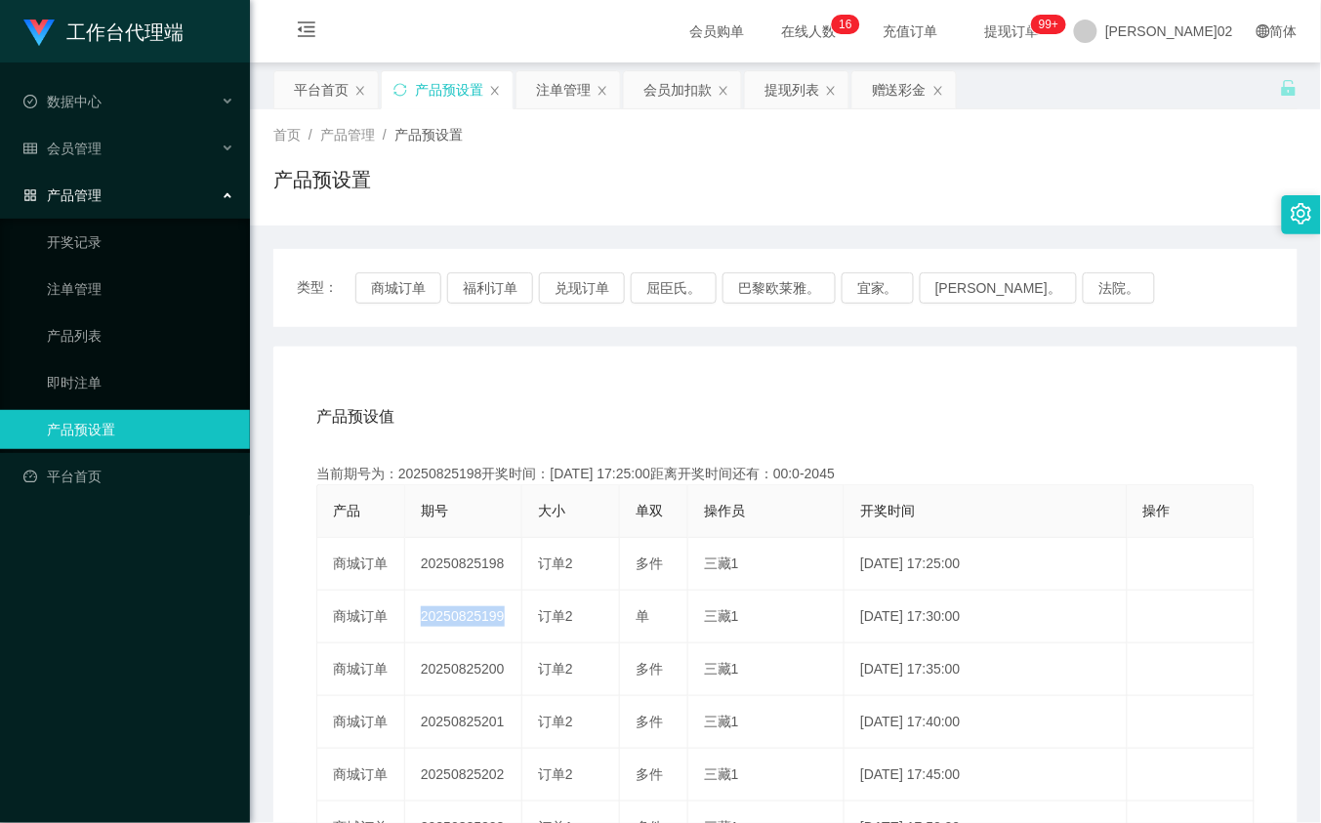
copy td "20250825199"
click at [400, 295] on button "商城订单" at bounding box center [398, 287] width 86 height 31
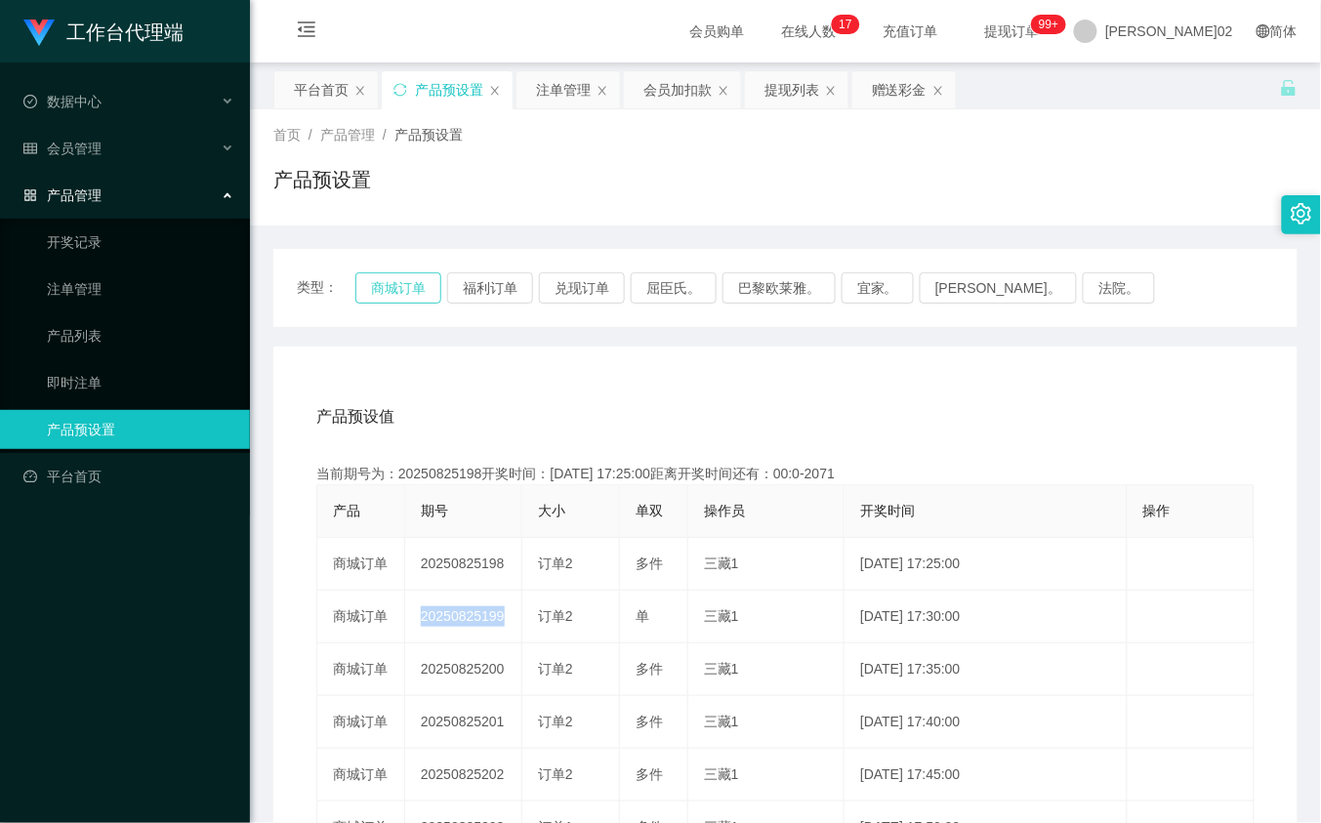
click at [400, 295] on button "商城订单" at bounding box center [398, 287] width 86 height 31
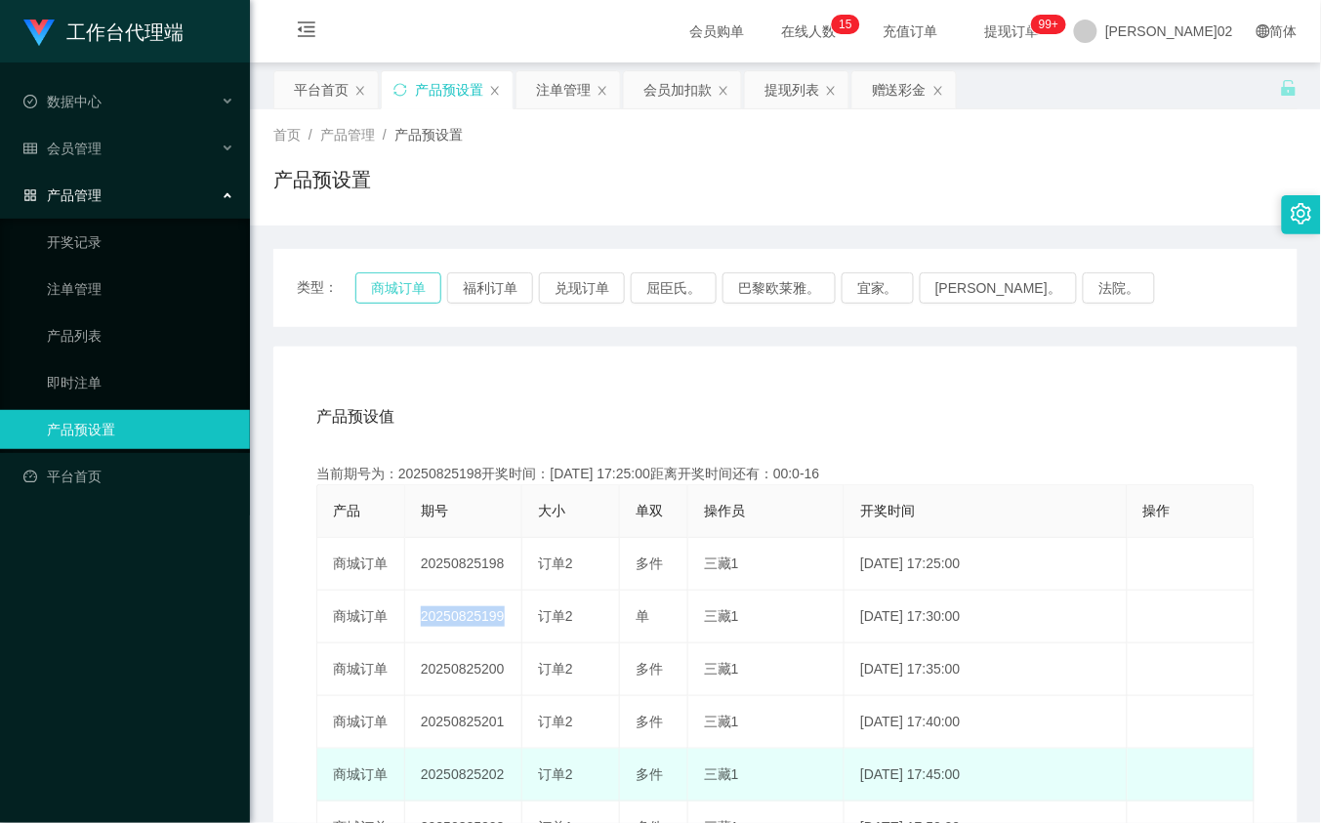
type button "k3wph"
